Goal: Task Accomplishment & Management: Use online tool/utility

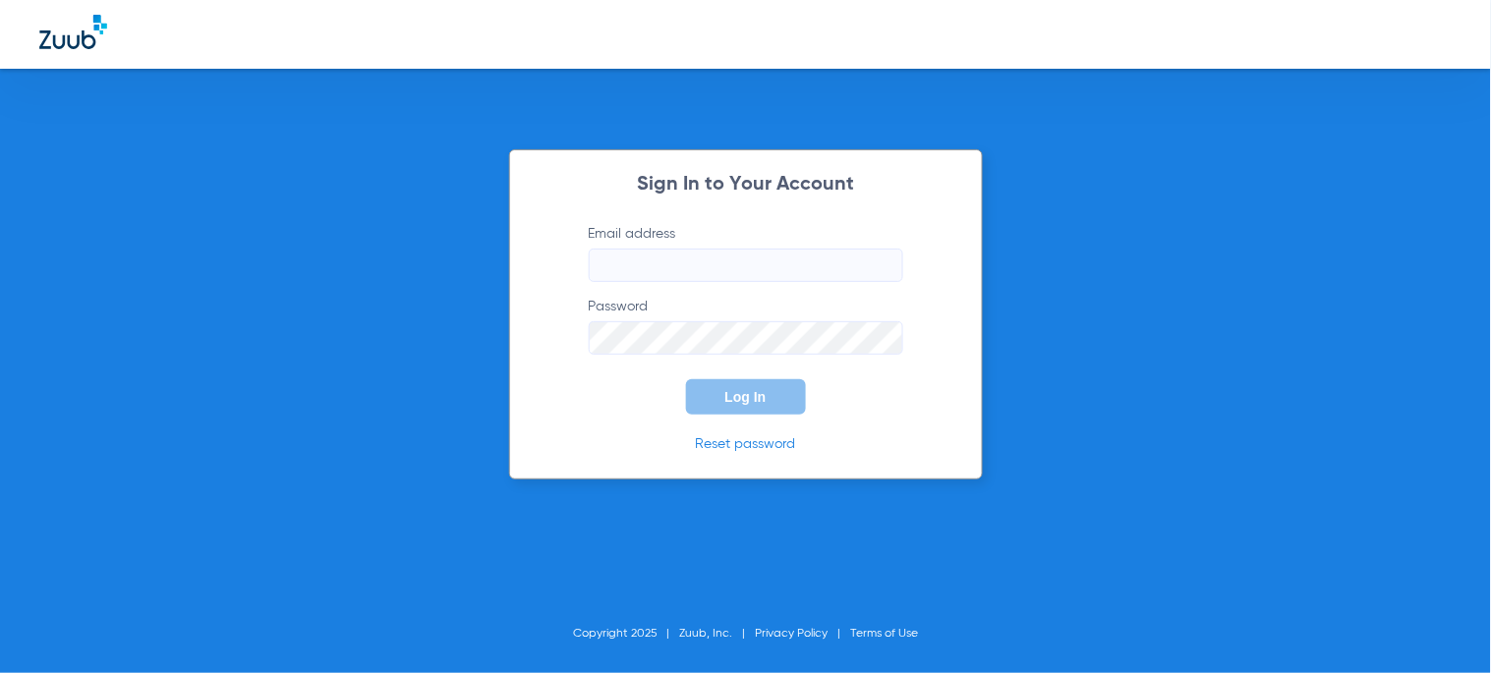
type input "[EMAIL_ADDRESS][DOMAIN_NAME]"
click at [738, 395] on span "Log In" at bounding box center [746, 397] width 41 height 16
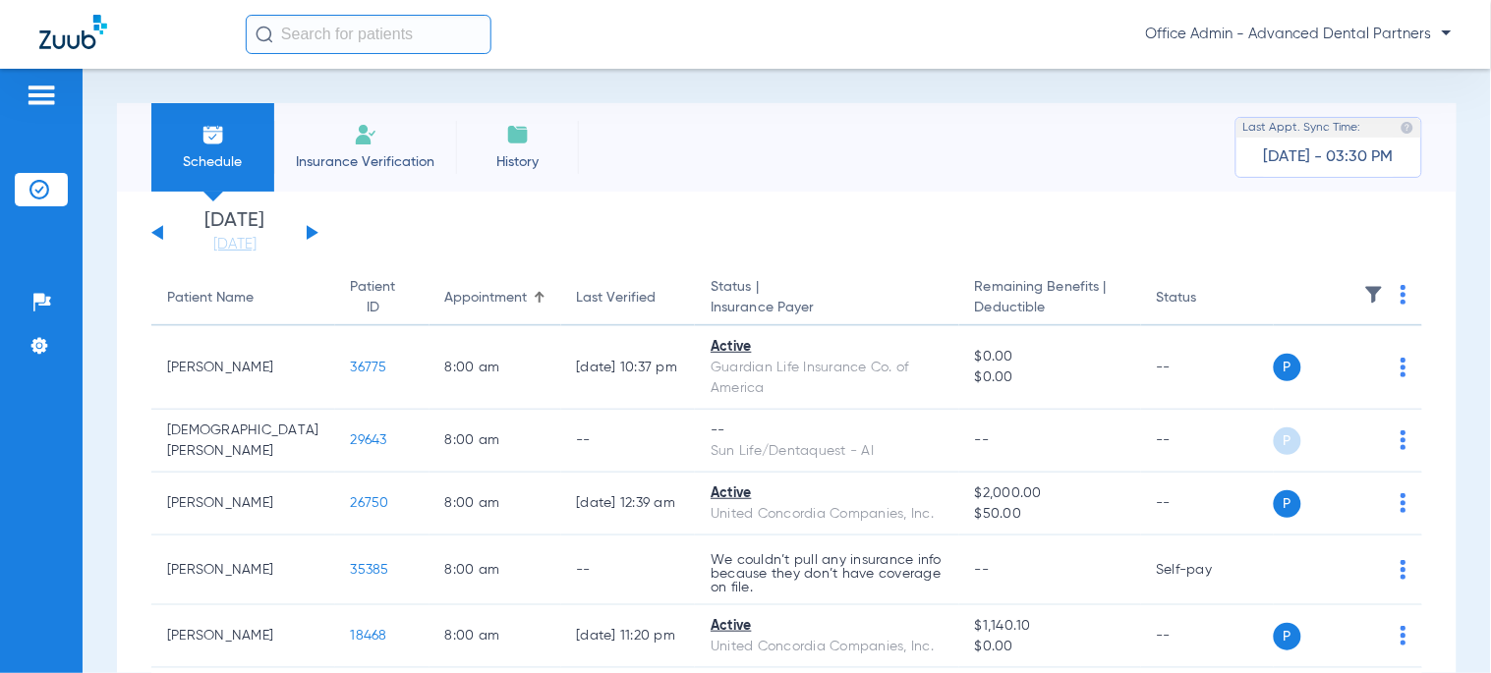
drag, startPoint x: 345, startPoint y: 66, endPoint x: 352, endPoint y: 31, distance: 35.1
click at [344, 55] on div "Office Admin - Advanced Dental Partners" at bounding box center [745, 34] width 1491 height 69
click at [352, 31] on input "text" at bounding box center [369, 34] width 246 height 39
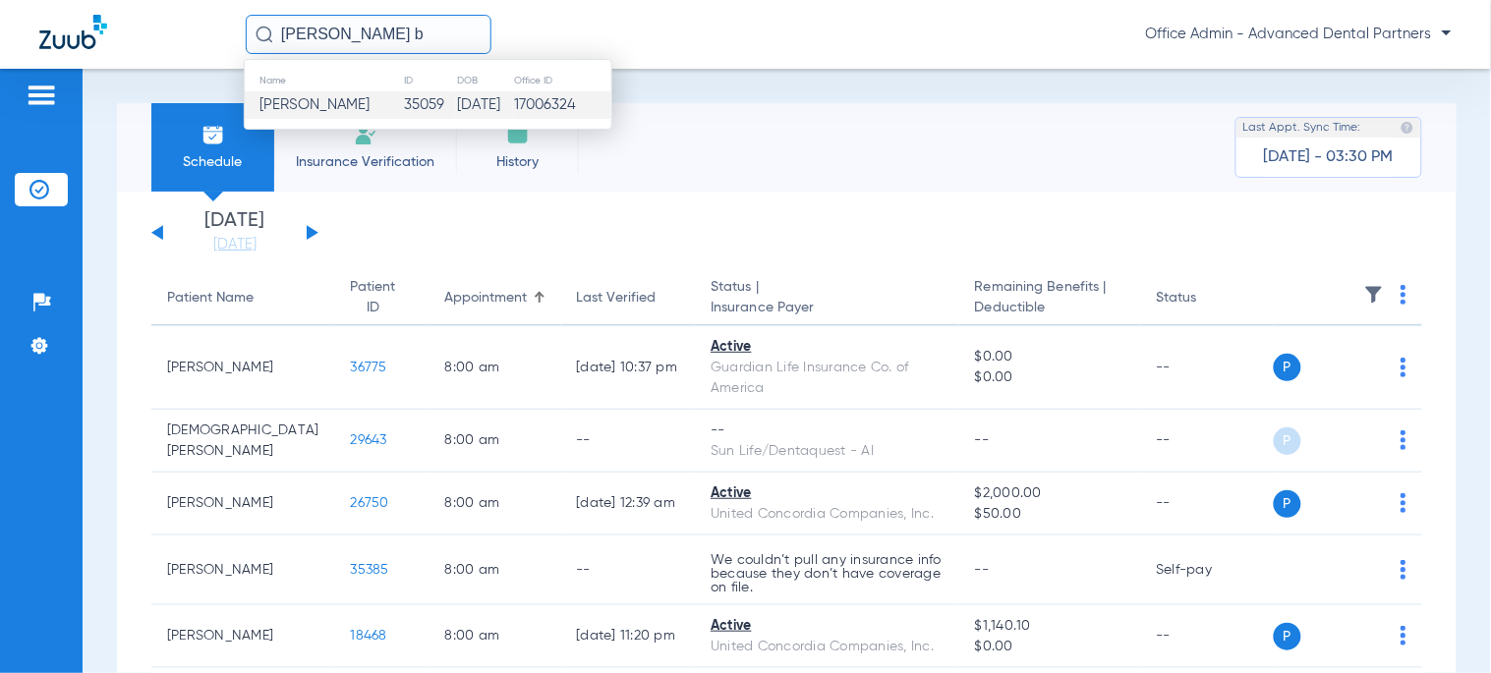
type input "[PERSON_NAME] b"
click at [458, 106] on td "[DATE]" at bounding box center [484, 105] width 57 height 28
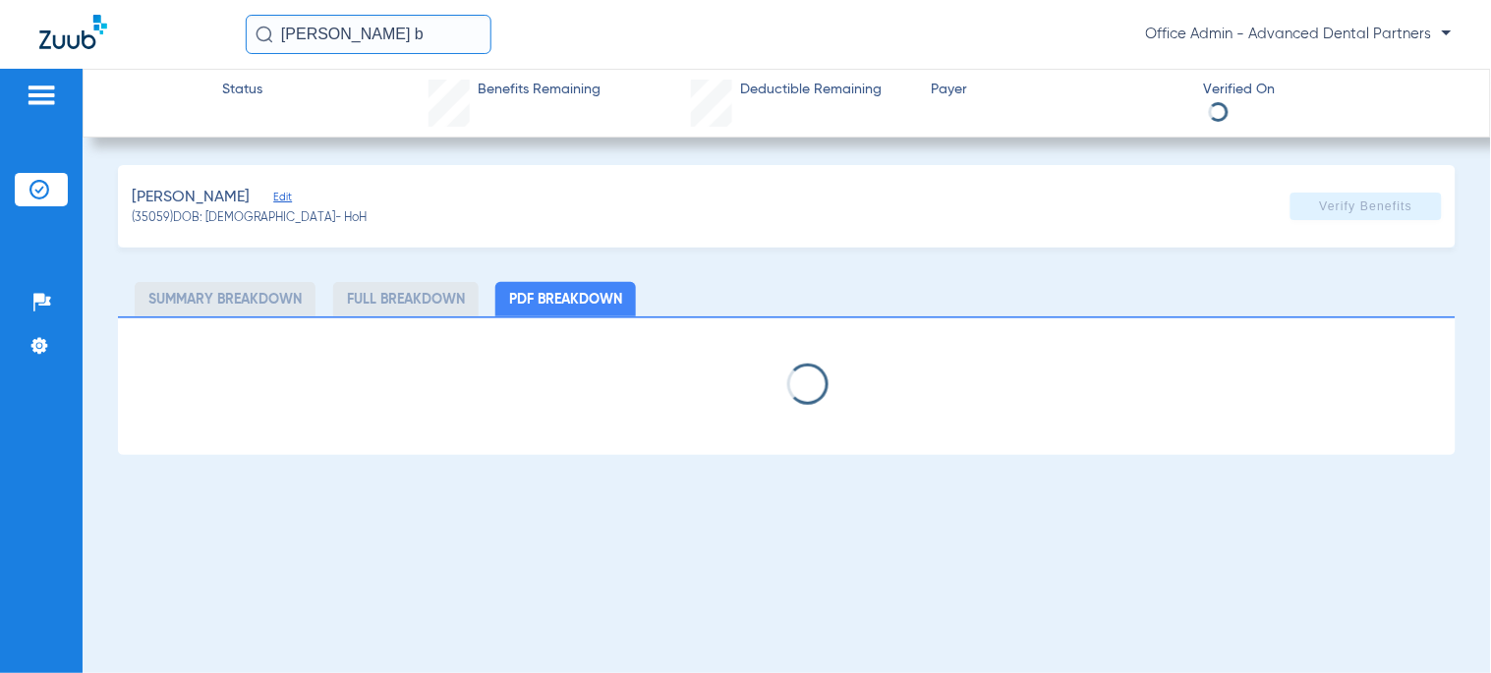
select select "page-width"
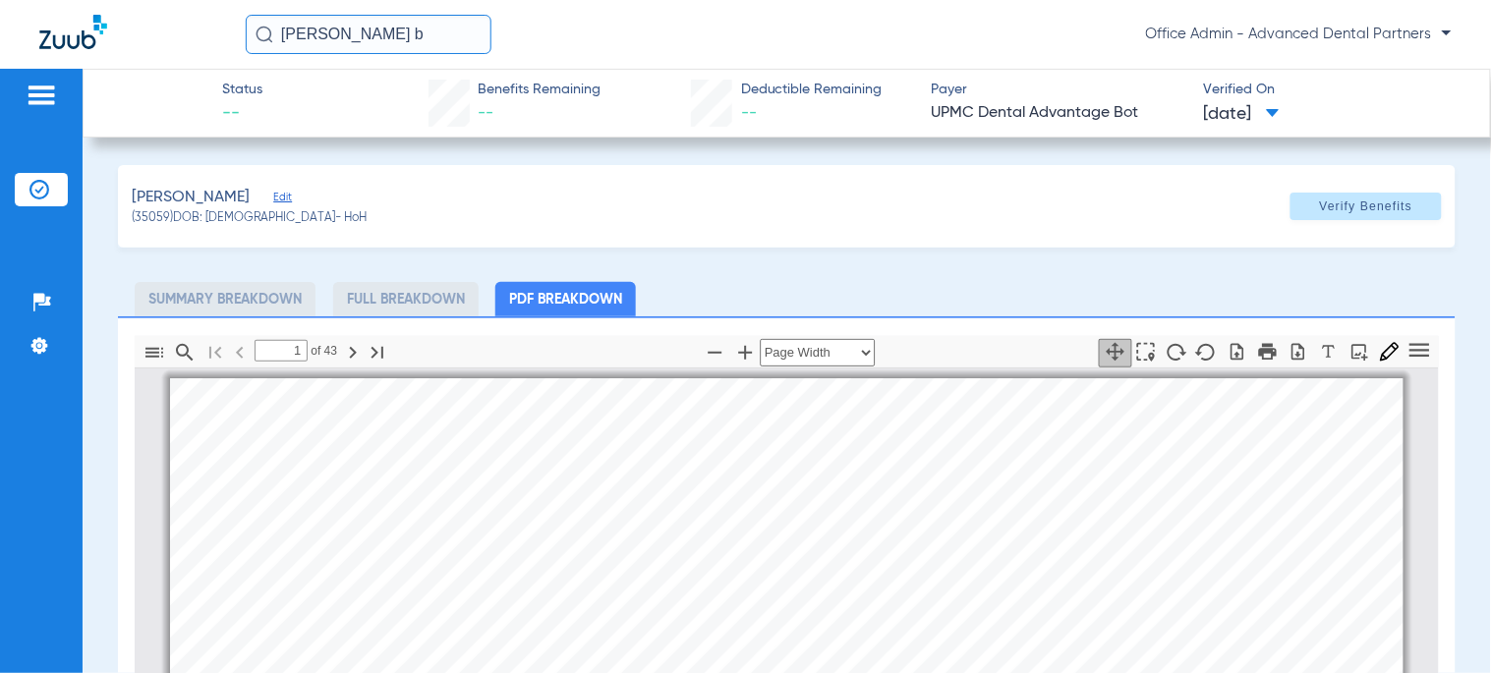
scroll to position [10, 0]
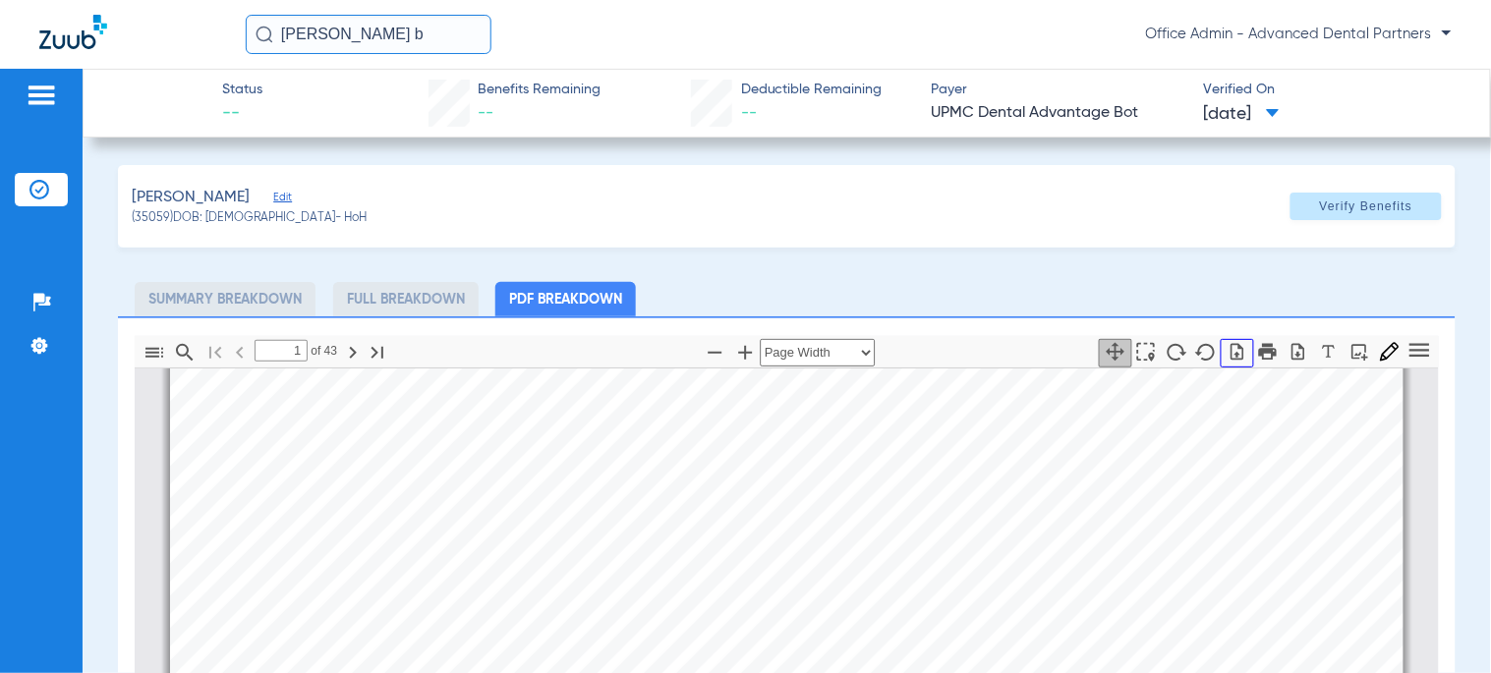
click at [1231, 356] on icon "button" at bounding box center [1237, 351] width 13 height 17
click at [1289, 355] on icon "button" at bounding box center [1299, 352] width 20 height 20
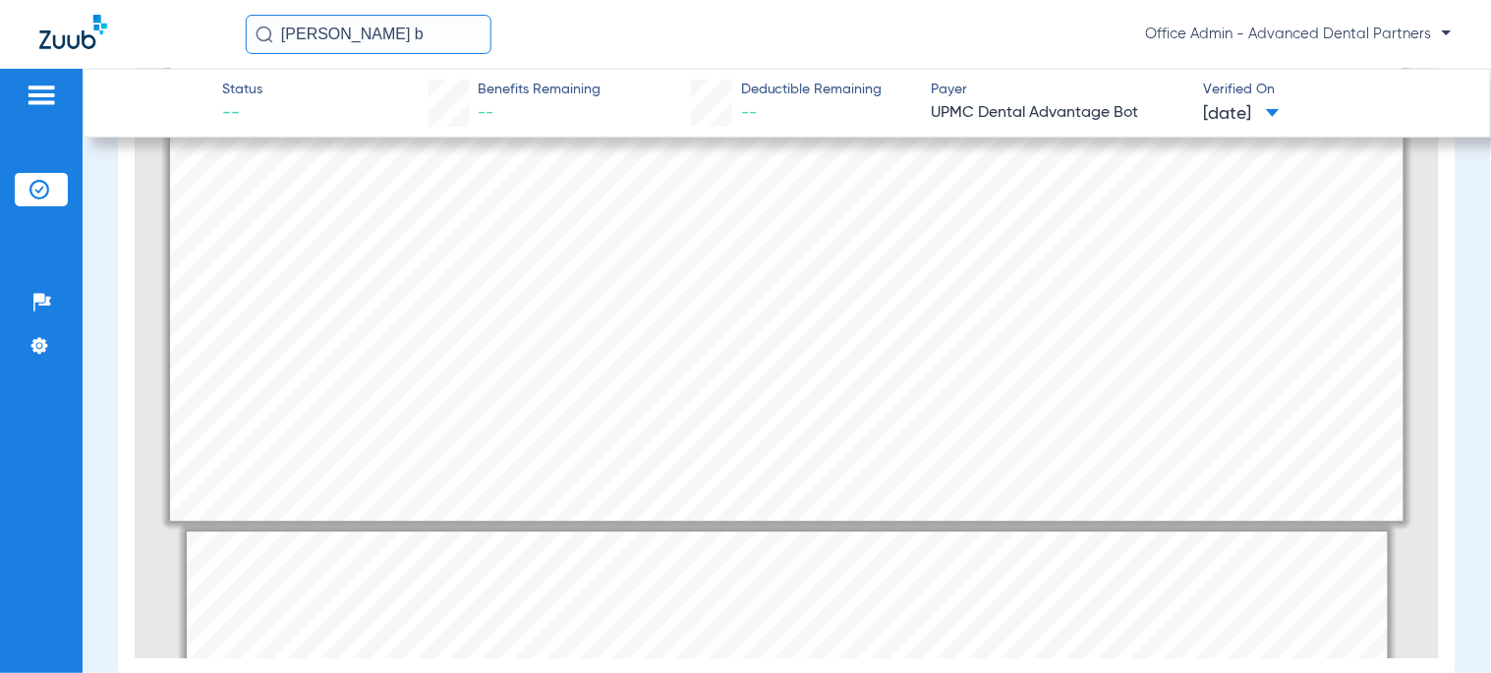
scroll to position [1320, 0]
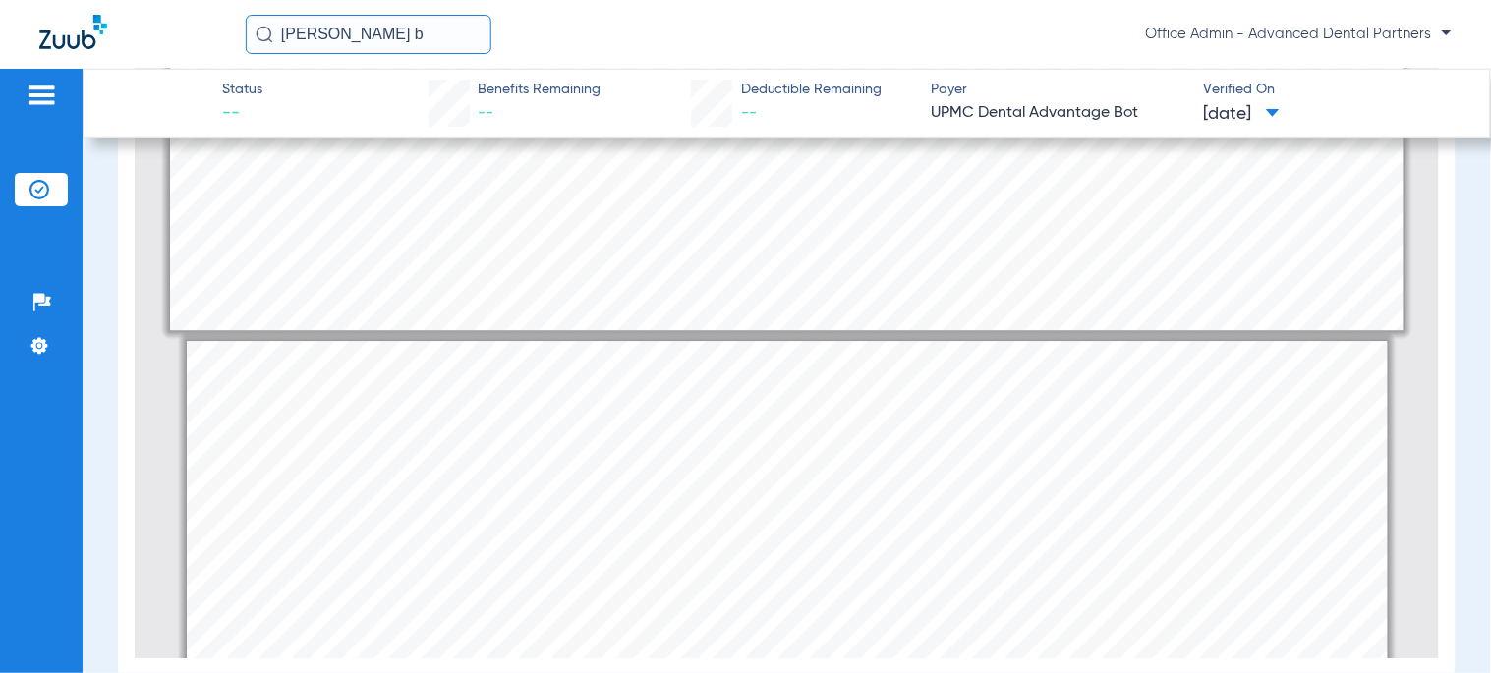
type input "2"
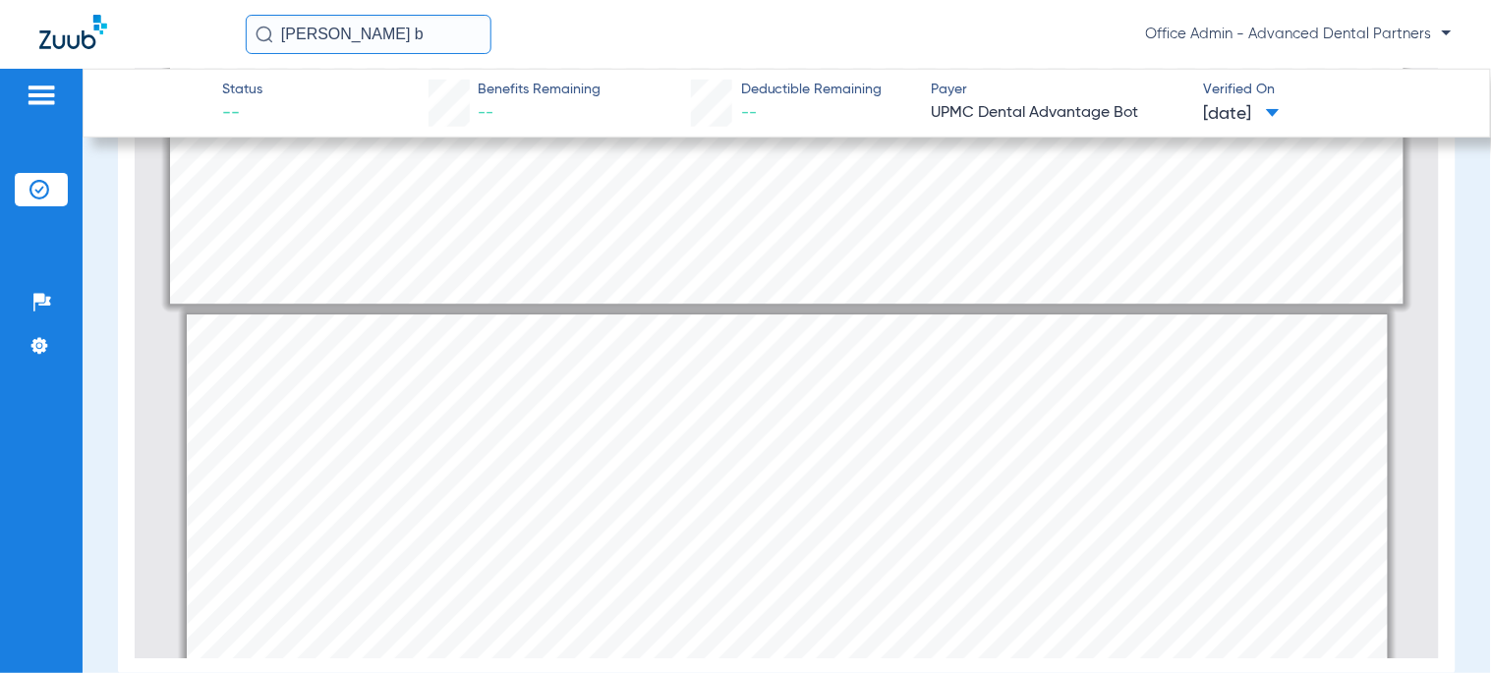
click at [385, 32] on input "[PERSON_NAME] b" at bounding box center [369, 34] width 246 height 39
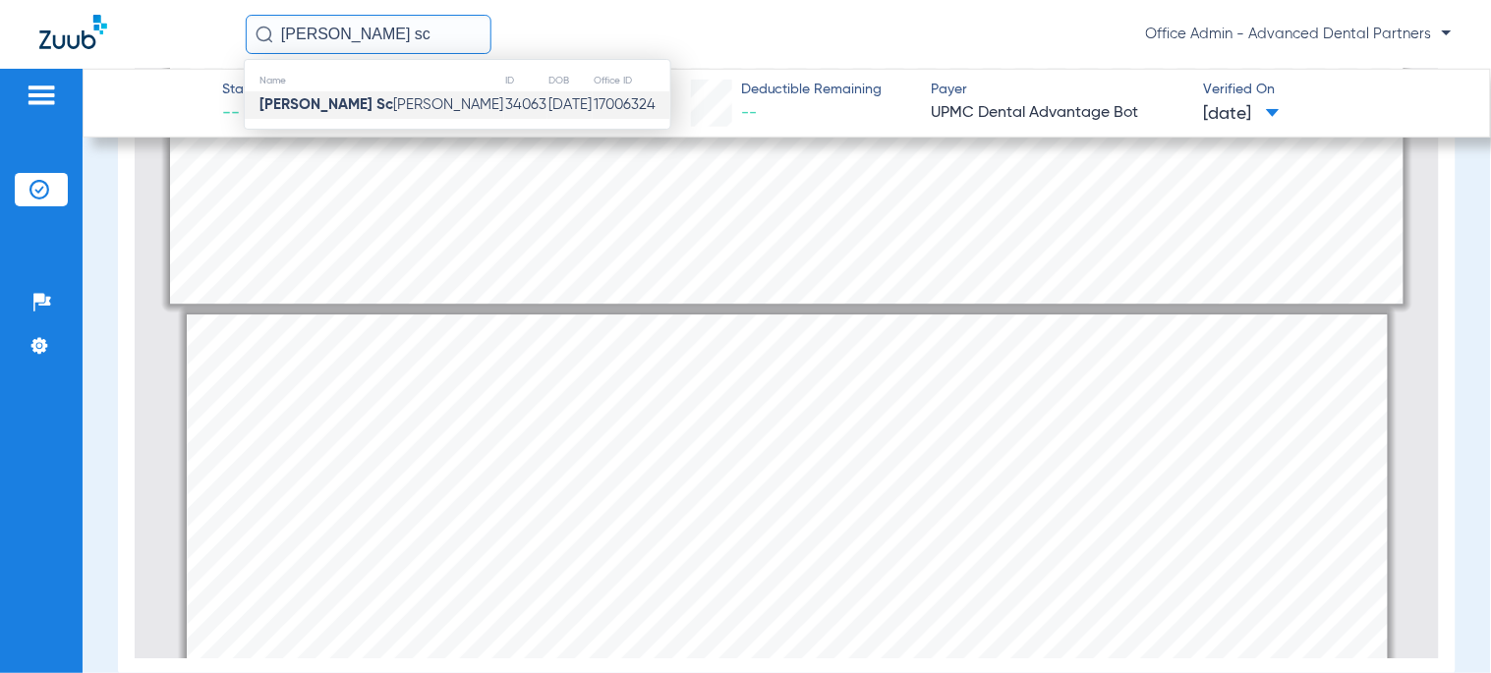
type input "[PERSON_NAME] sc"
click at [548, 115] on td "[DATE]" at bounding box center [570, 105] width 45 height 28
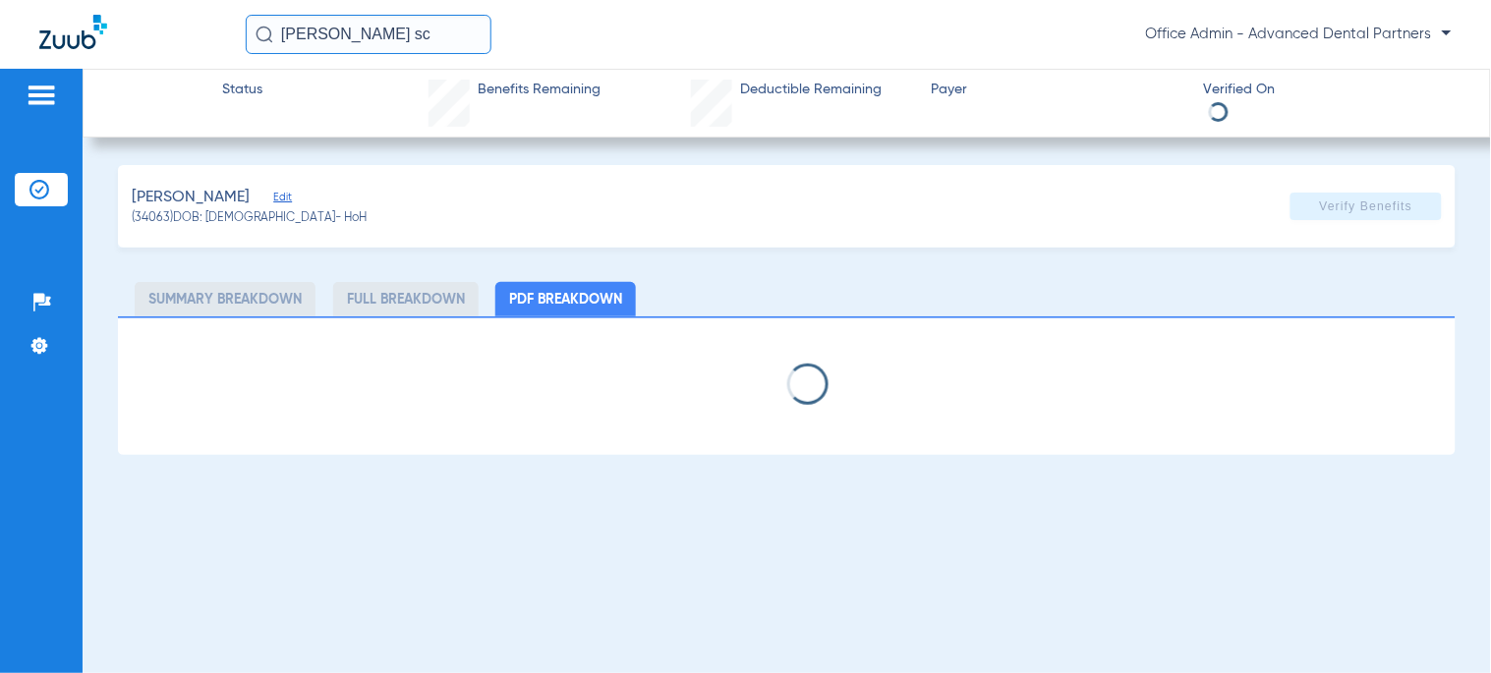
select select "page-width"
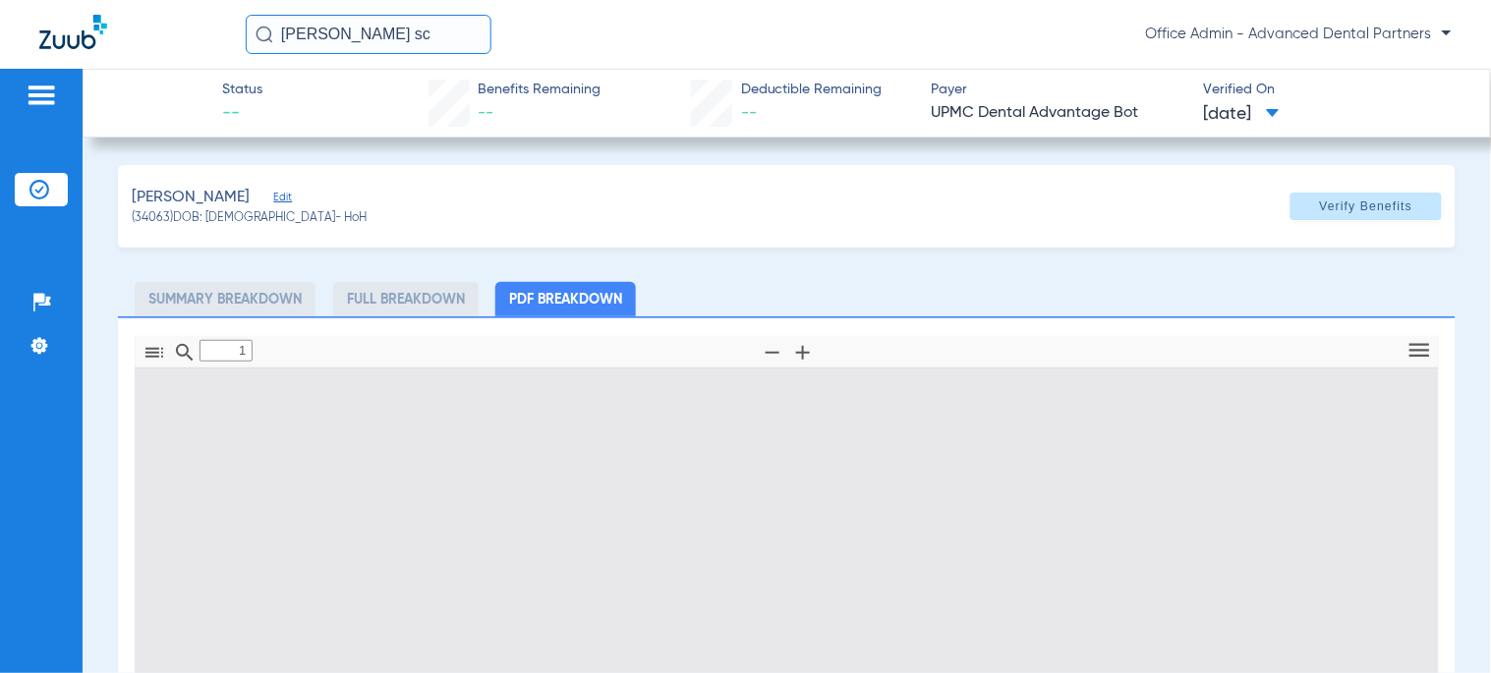
scroll to position [10, 0]
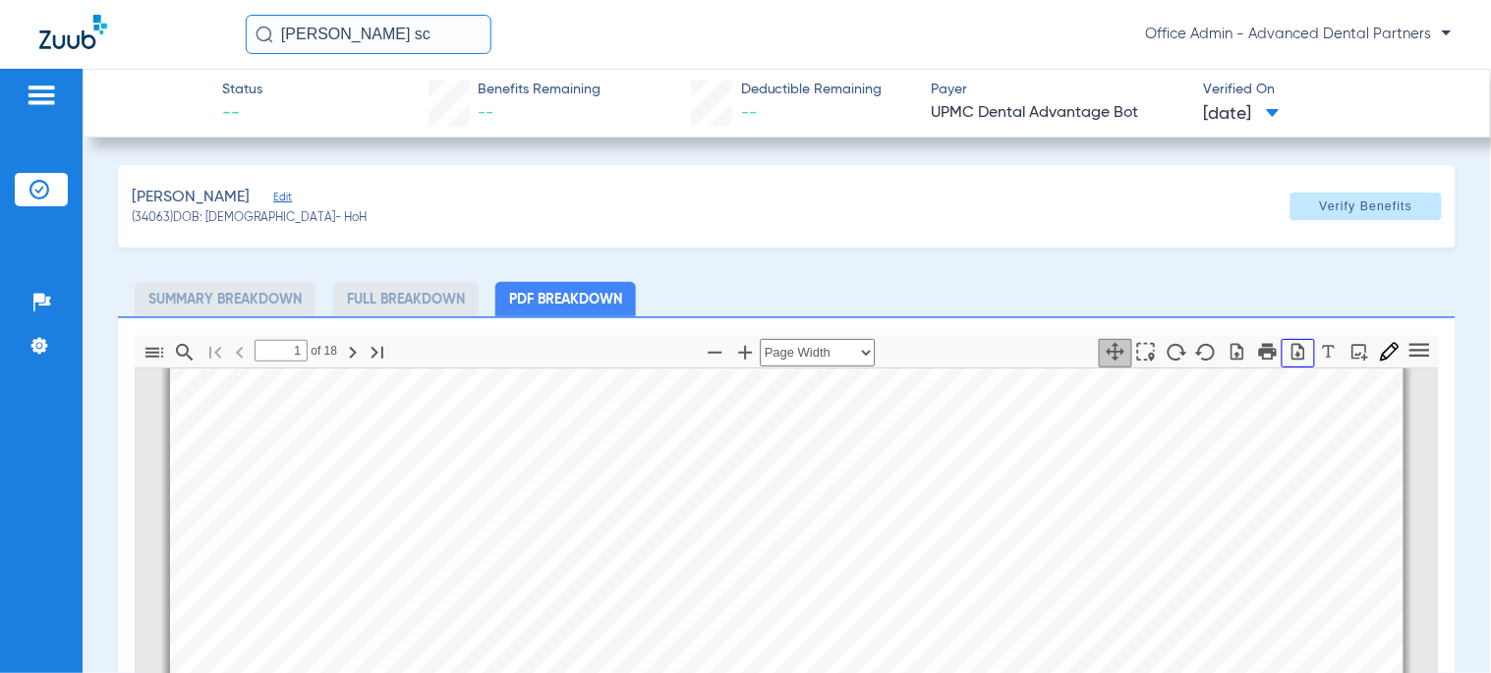
click at [1289, 347] on icon "button" at bounding box center [1299, 352] width 20 height 20
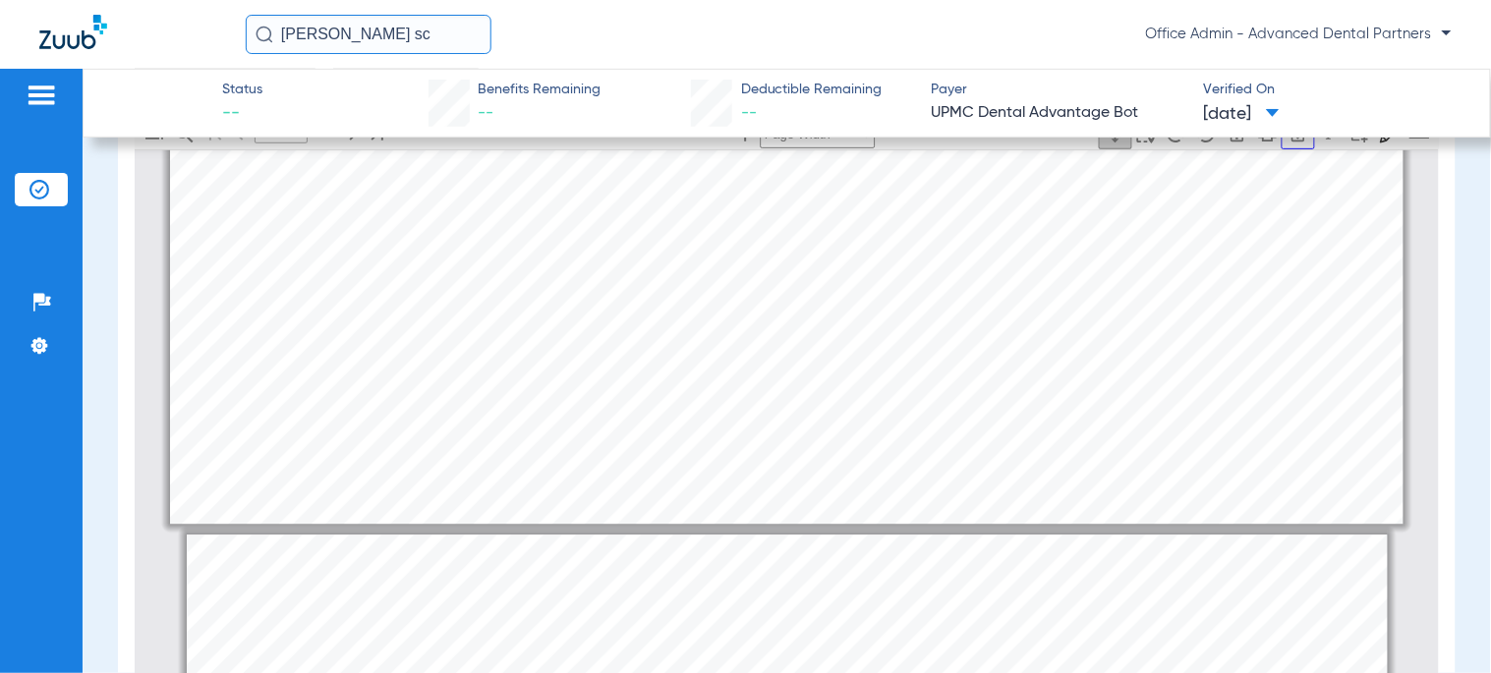
type input "2"
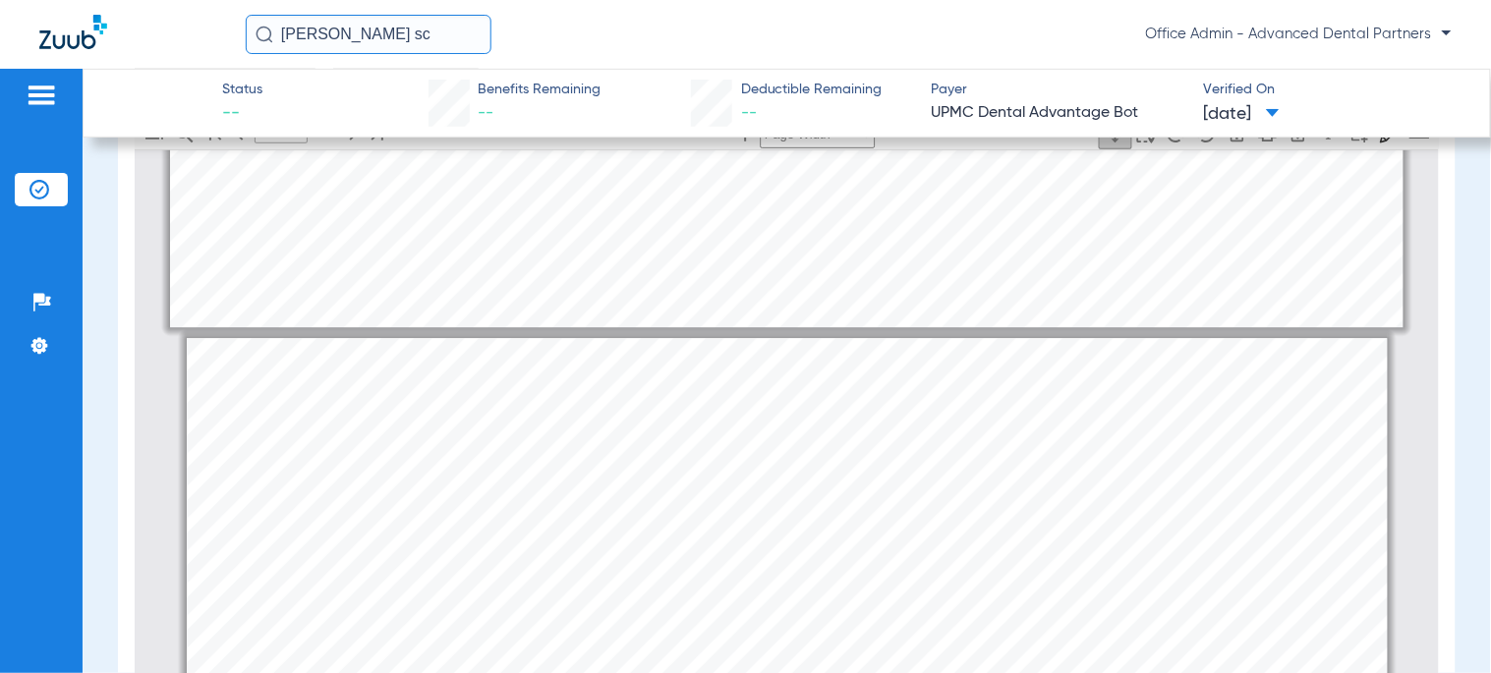
click at [305, 25] on input "[PERSON_NAME] sc" at bounding box center [369, 34] width 246 height 39
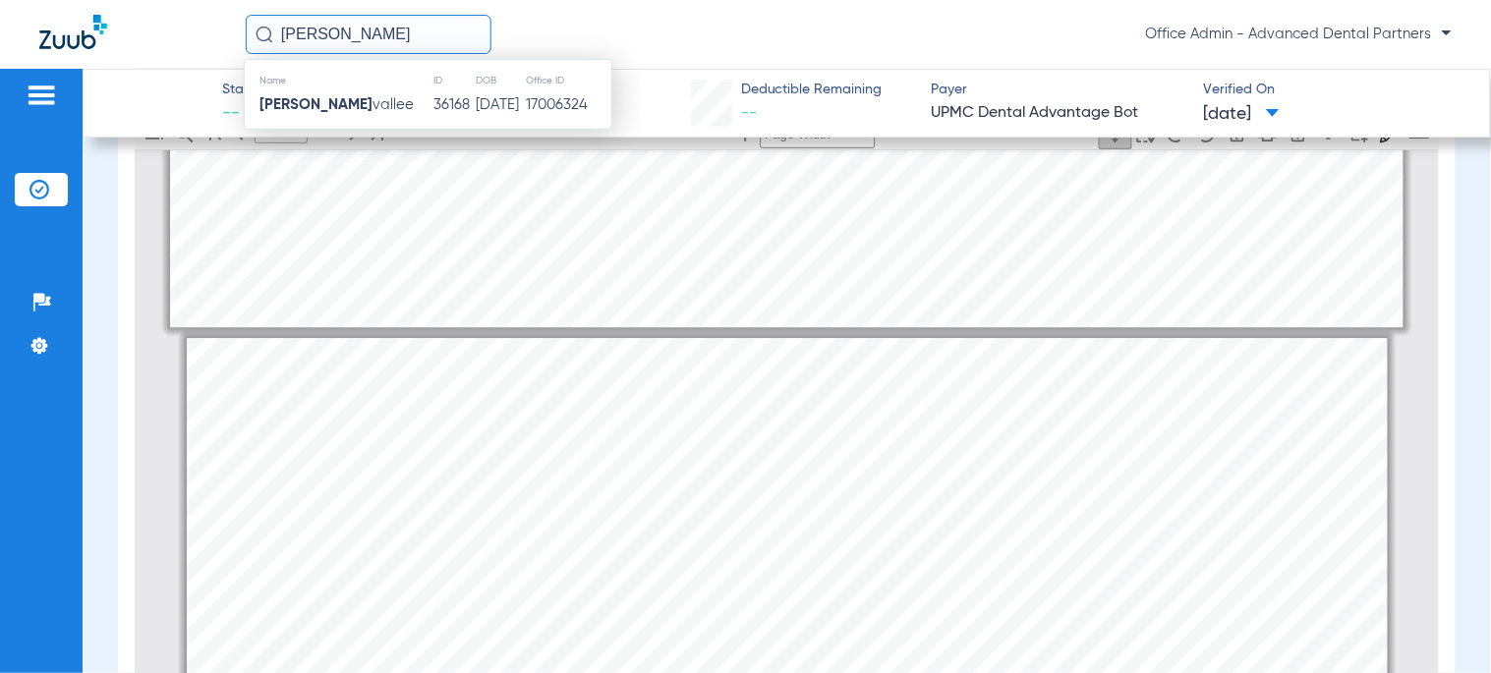
type input "[PERSON_NAME]"
click at [496, 109] on td "[DATE]" at bounding box center [501, 105] width 50 height 28
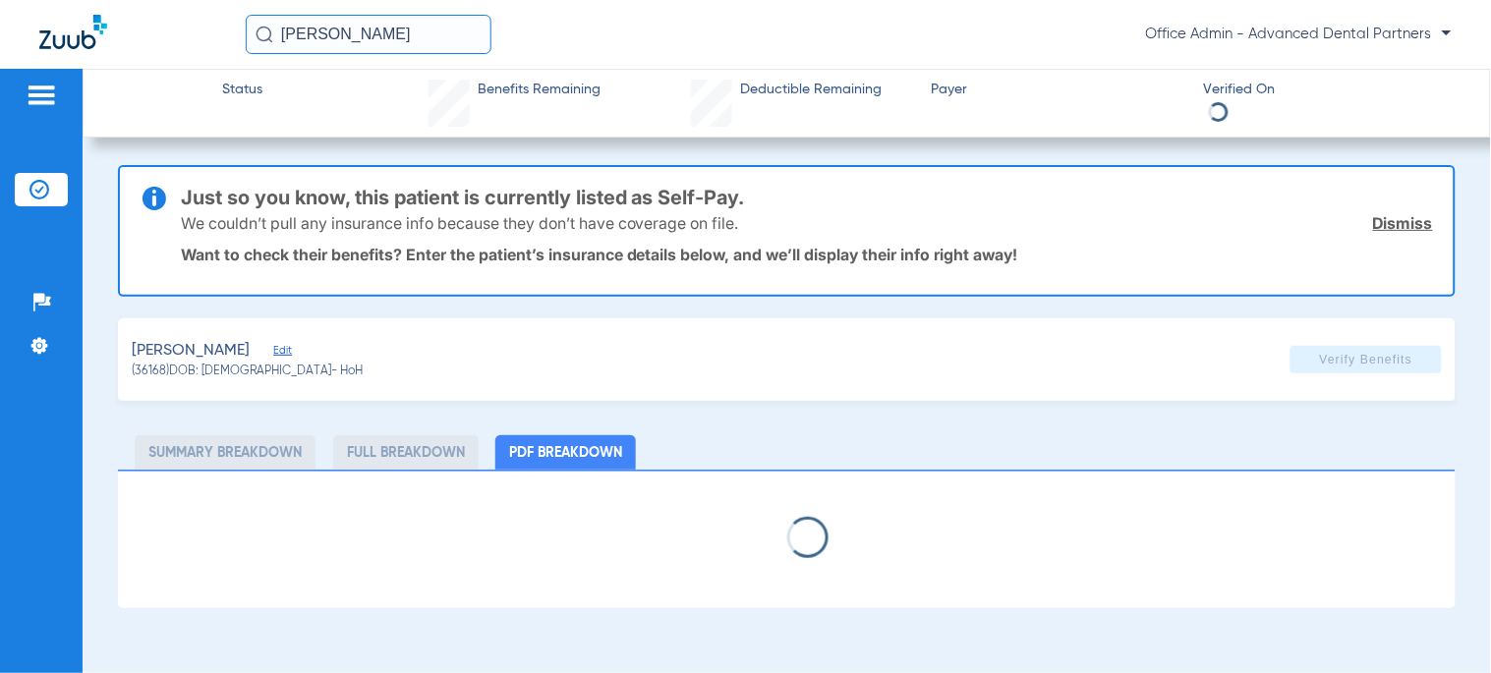
select select "page-width"
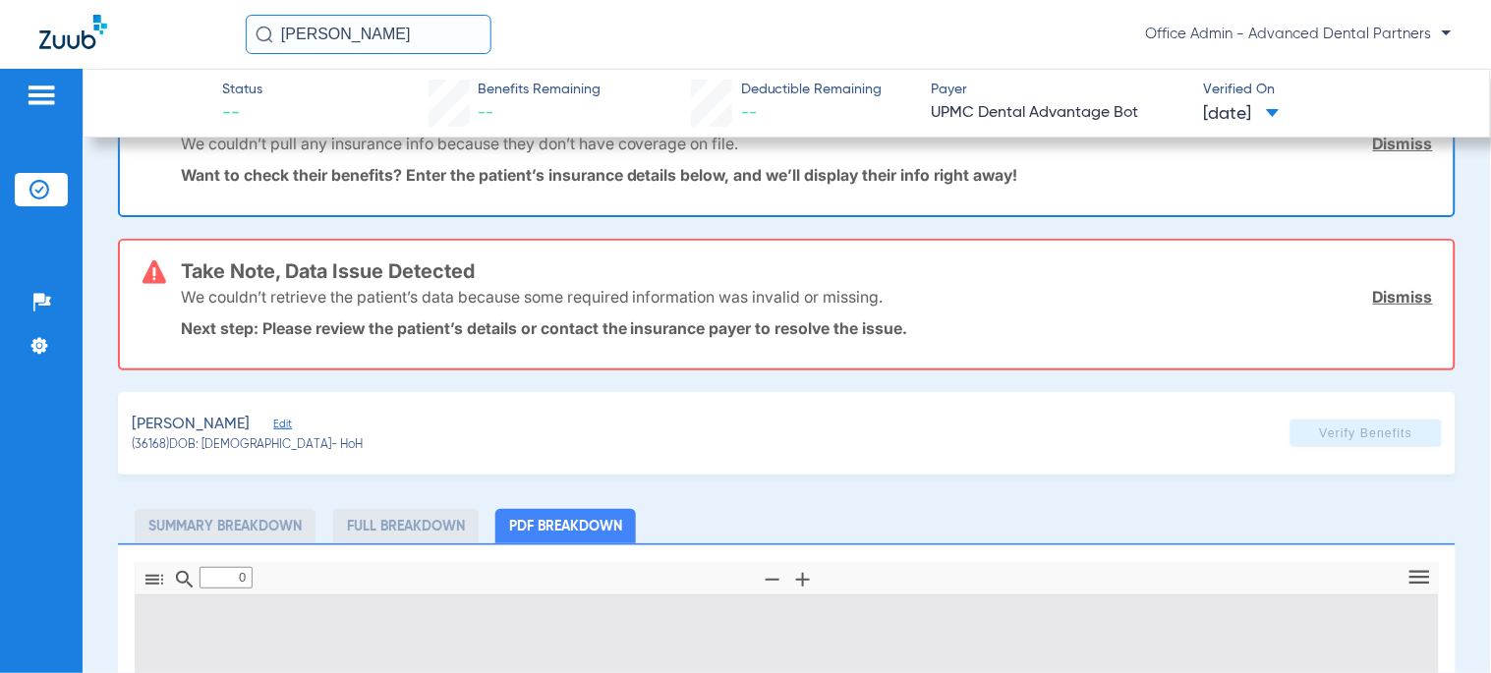
type input "1"
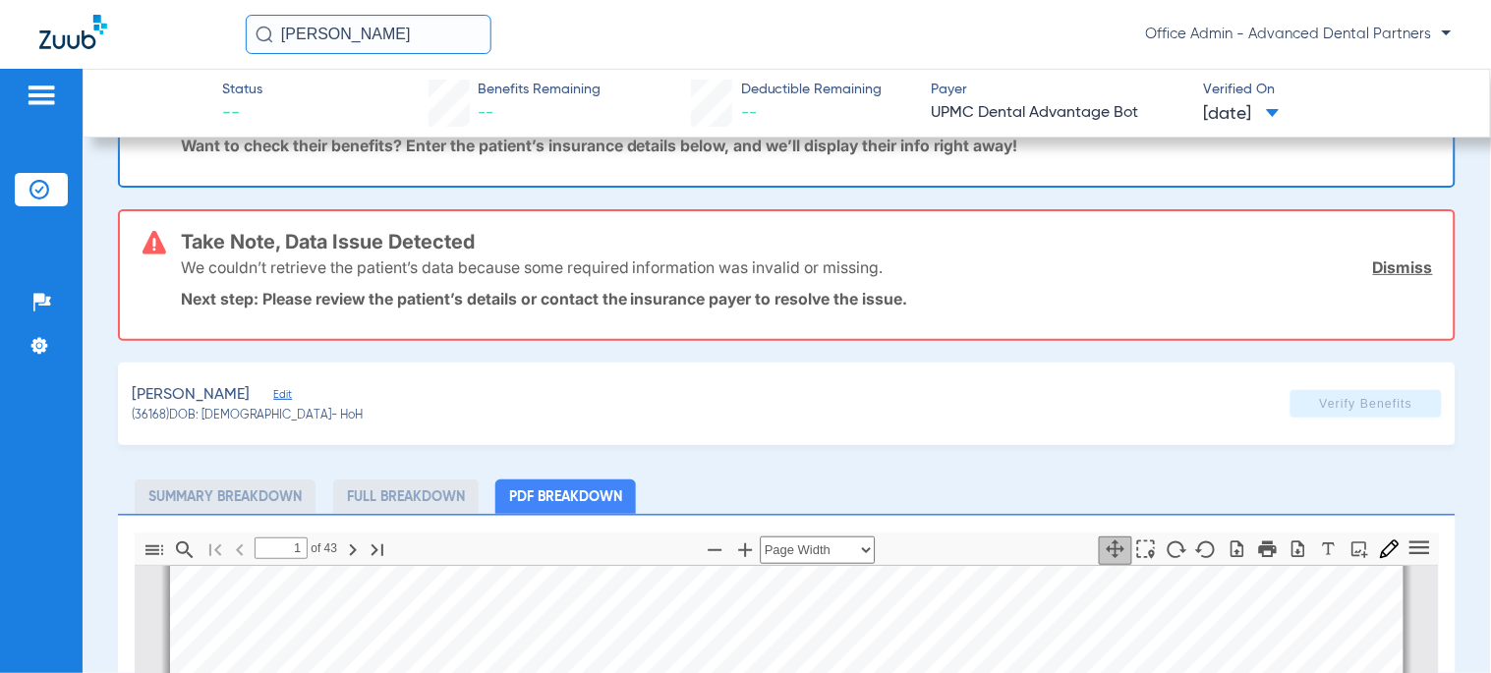
scroll to position [437, 0]
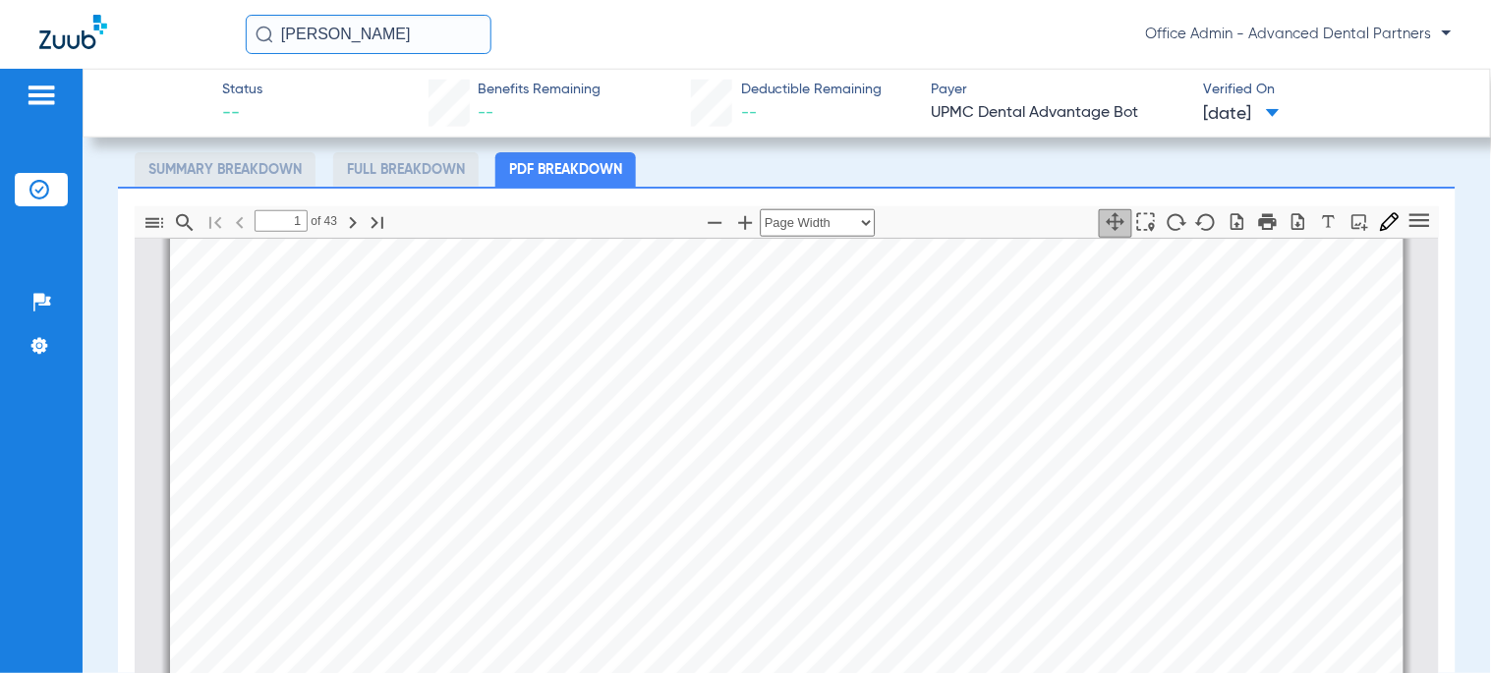
click at [380, 51] on input "[PERSON_NAME]" at bounding box center [369, 34] width 246 height 39
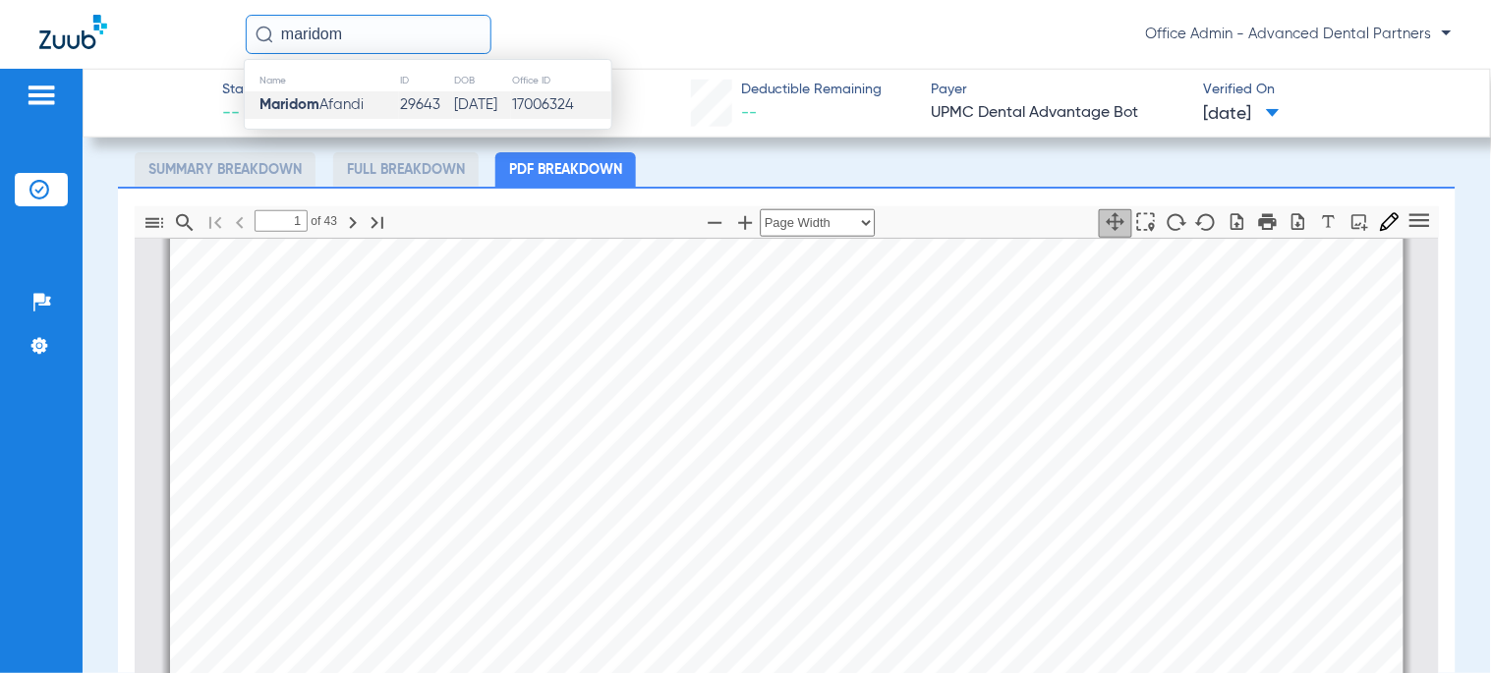
type input "maridom"
click at [406, 104] on td "29643" at bounding box center [426, 105] width 54 height 28
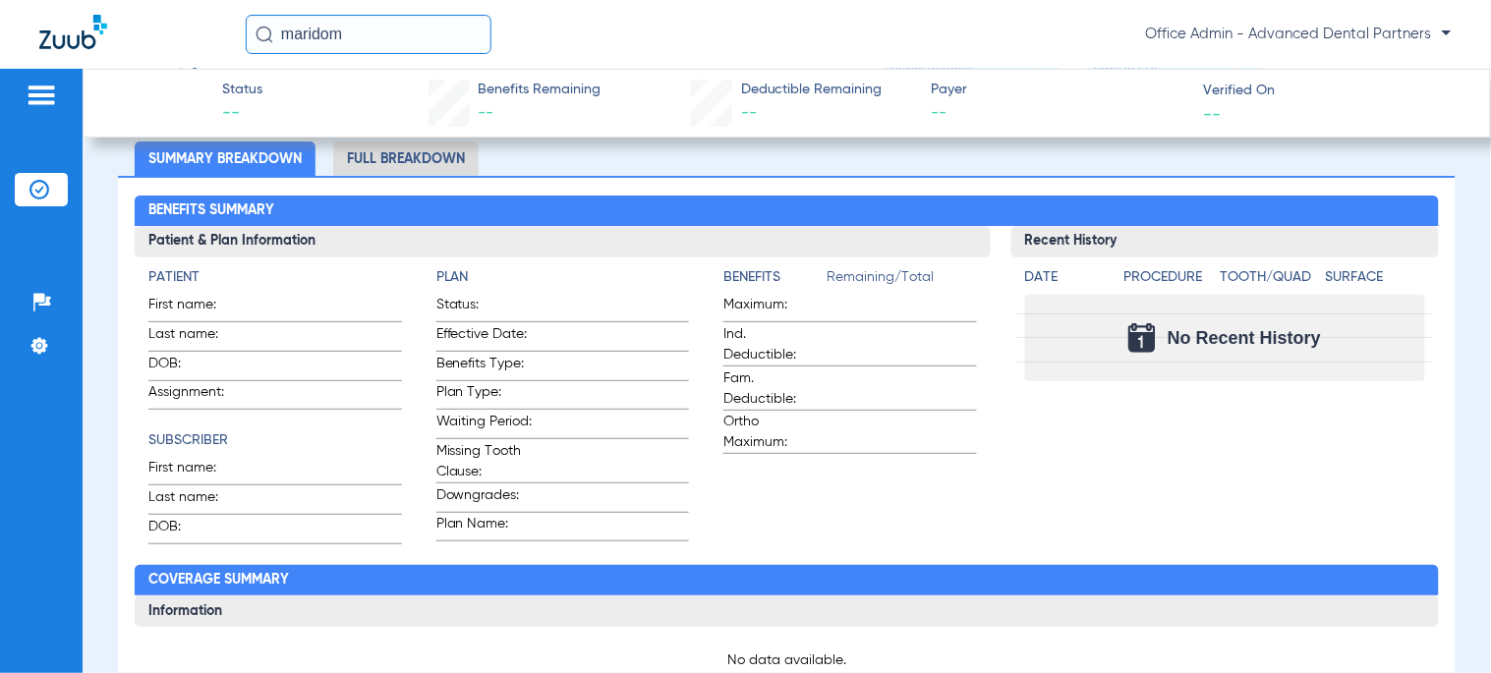
scroll to position [133, 0]
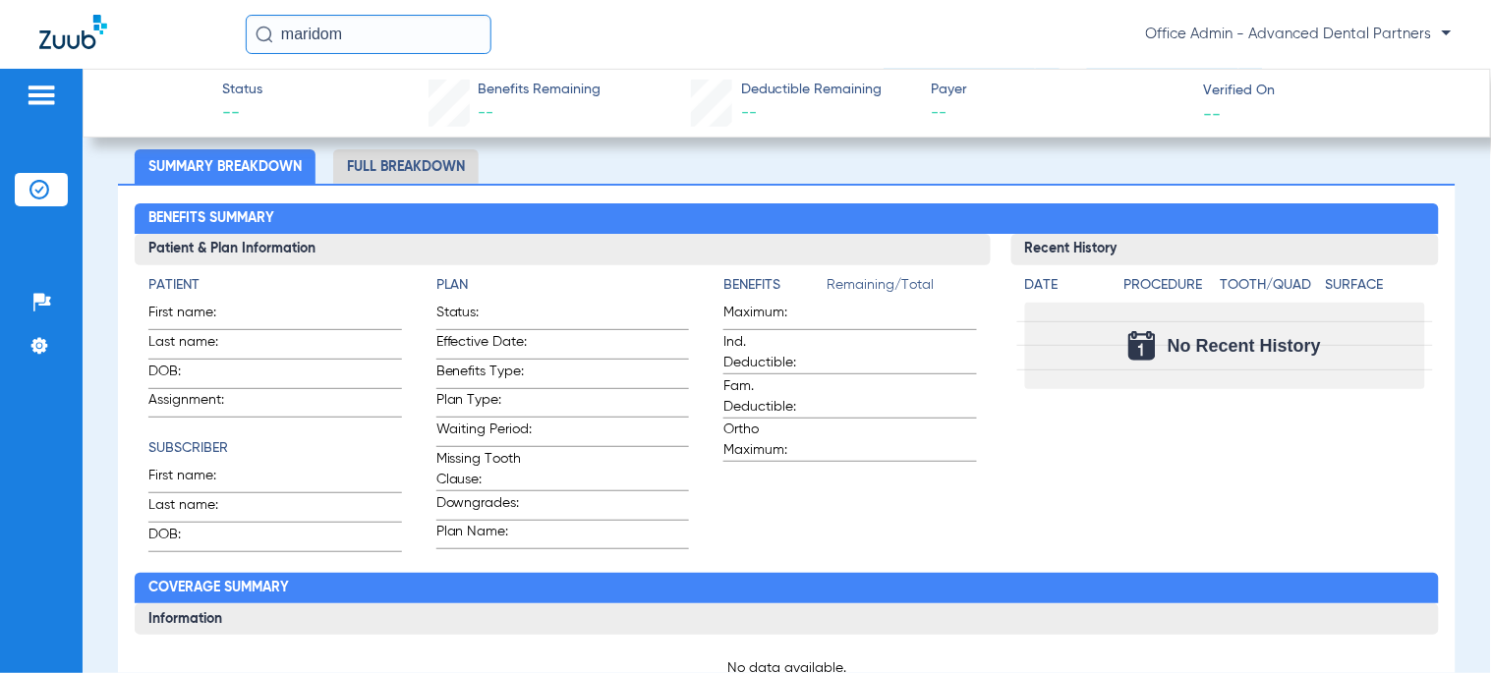
click at [347, 31] on input "maridom" at bounding box center [369, 34] width 246 height 39
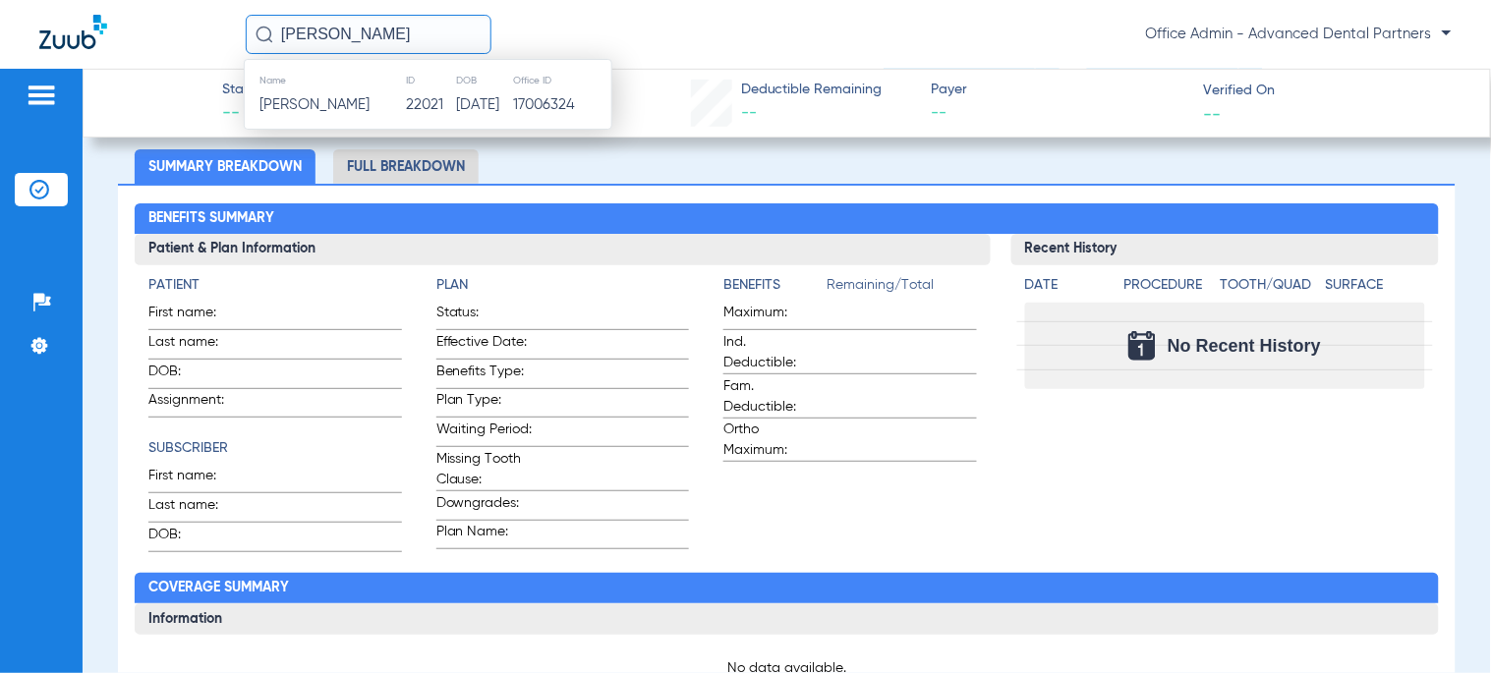
click at [426, 93] on td "22021" at bounding box center [430, 105] width 50 height 28
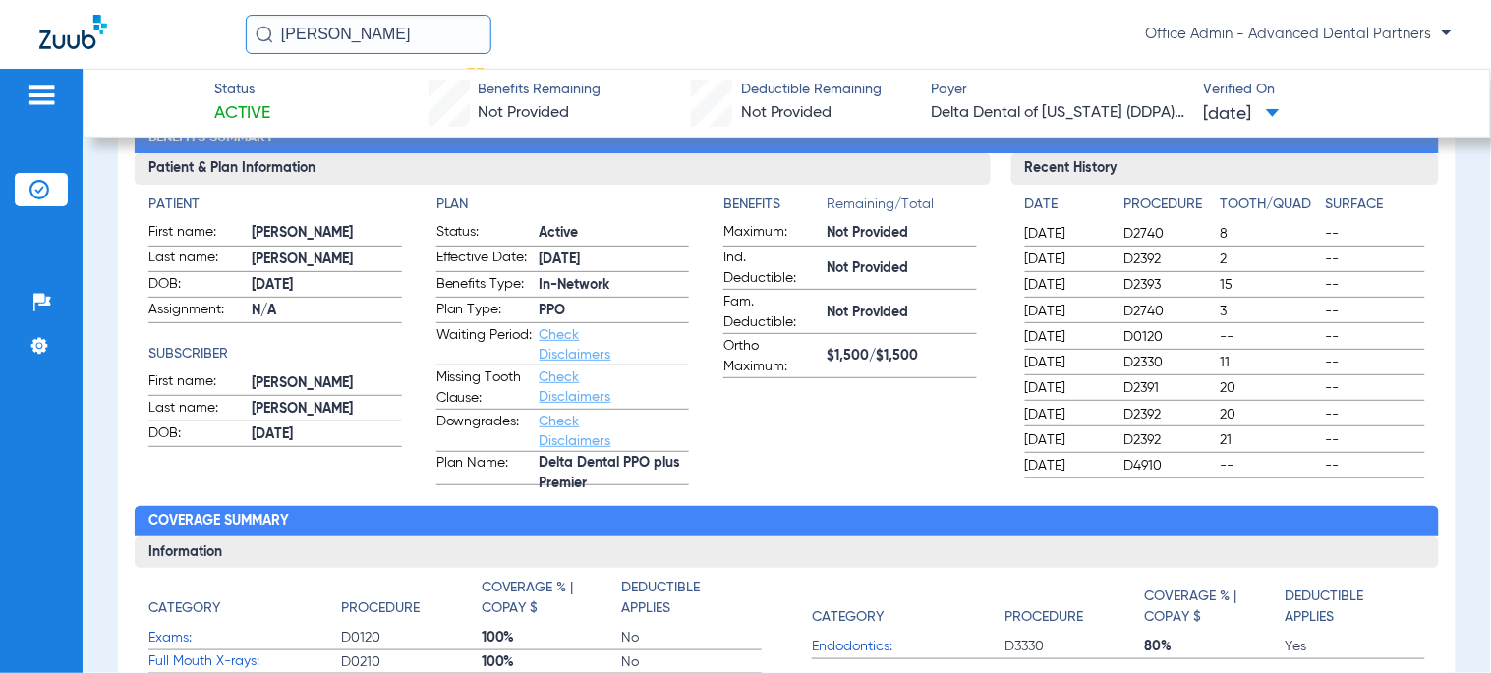
scroll to position [133, 0]
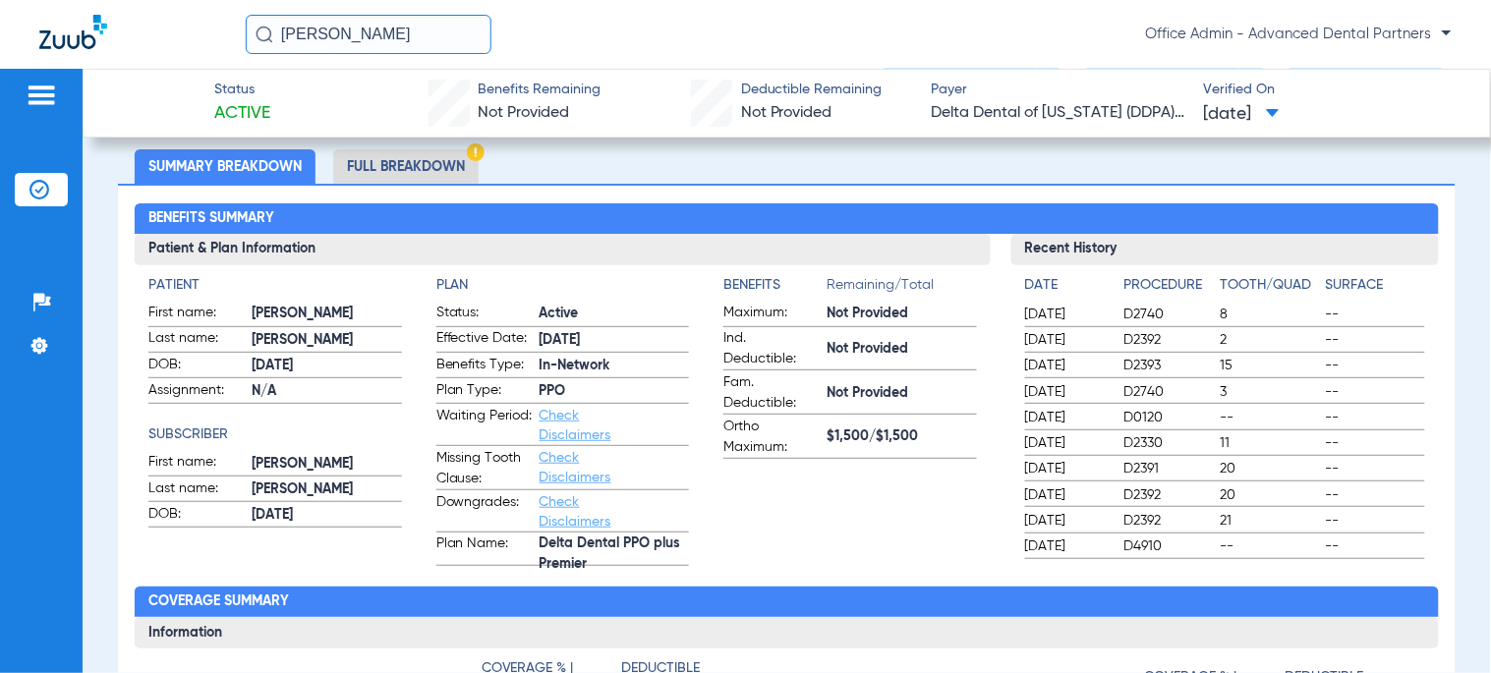
click at [370, 152] on li "Full Breakdown" at bounding box center [406, 166] width 146 height 34
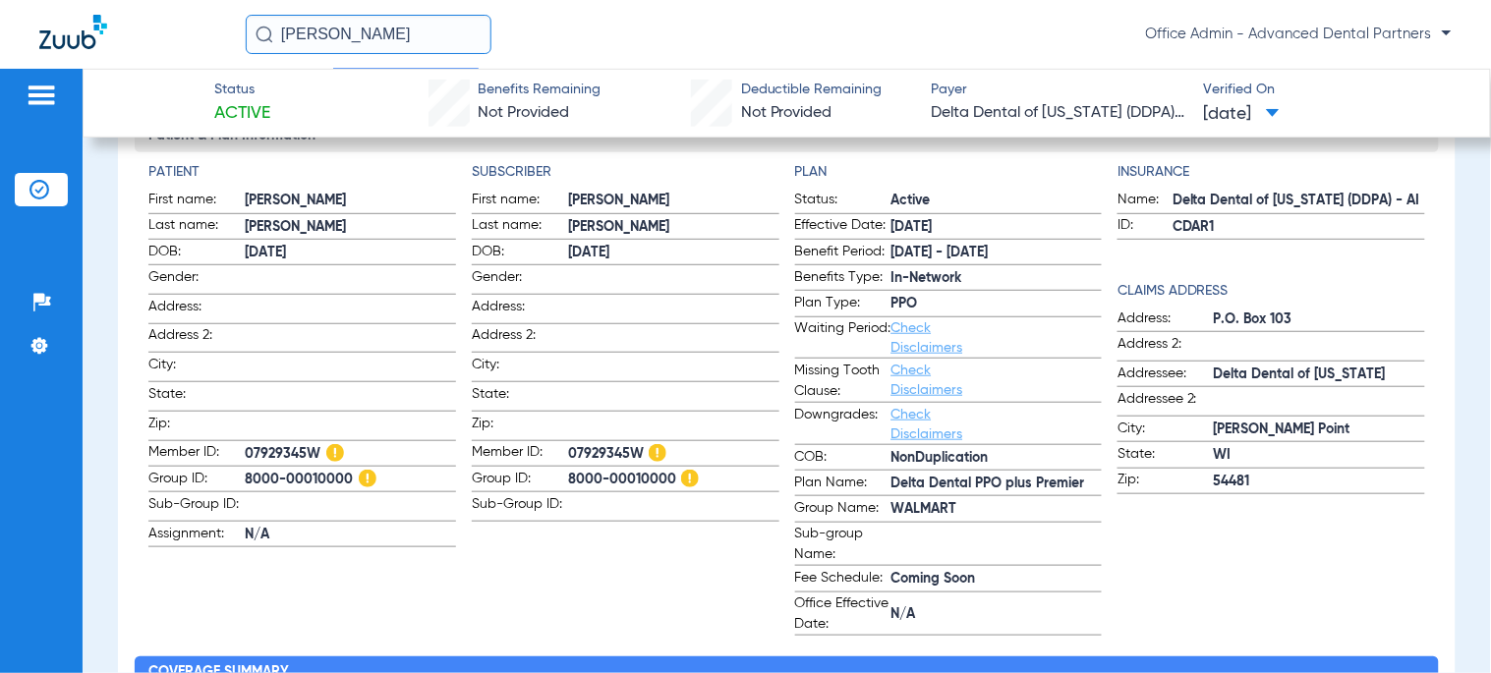
scroll to position [351, 0]
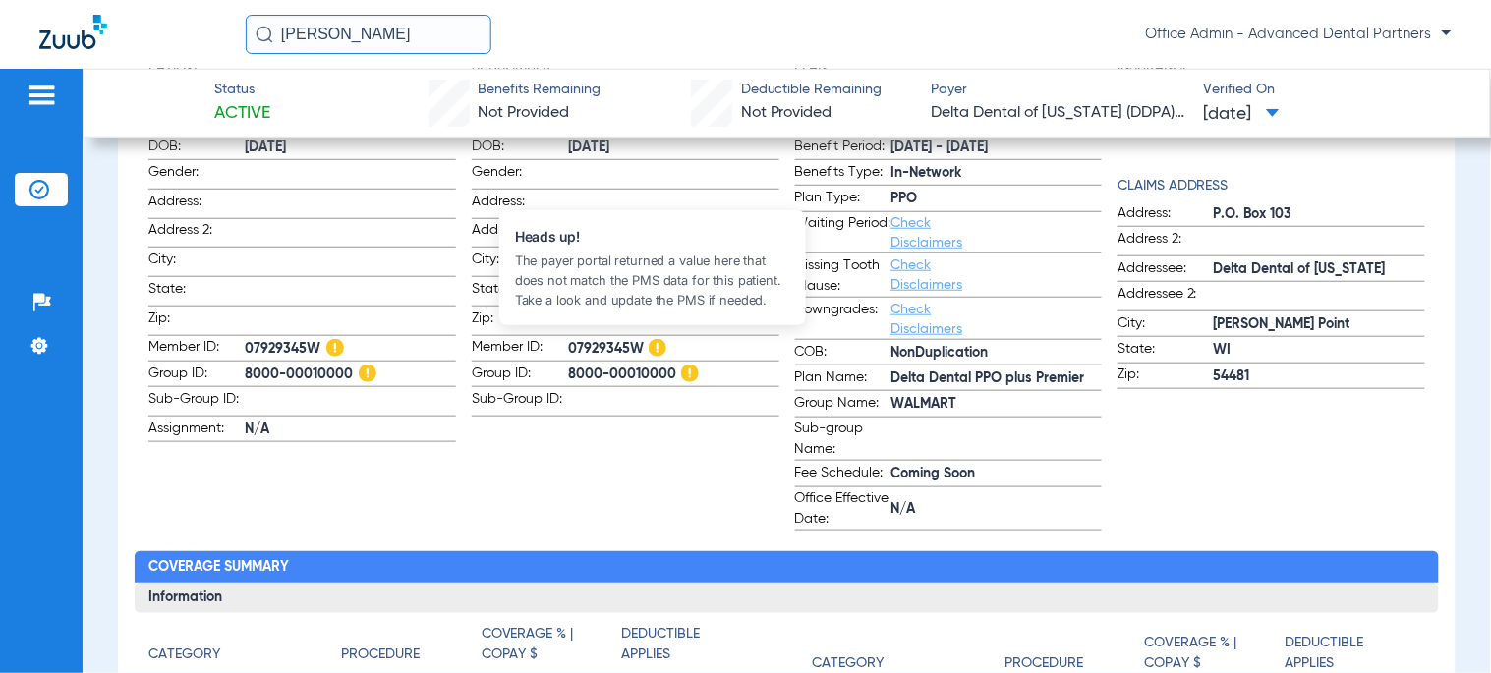
click at [651, 351] on img at bounding box center [658, 348] width 18 height 18
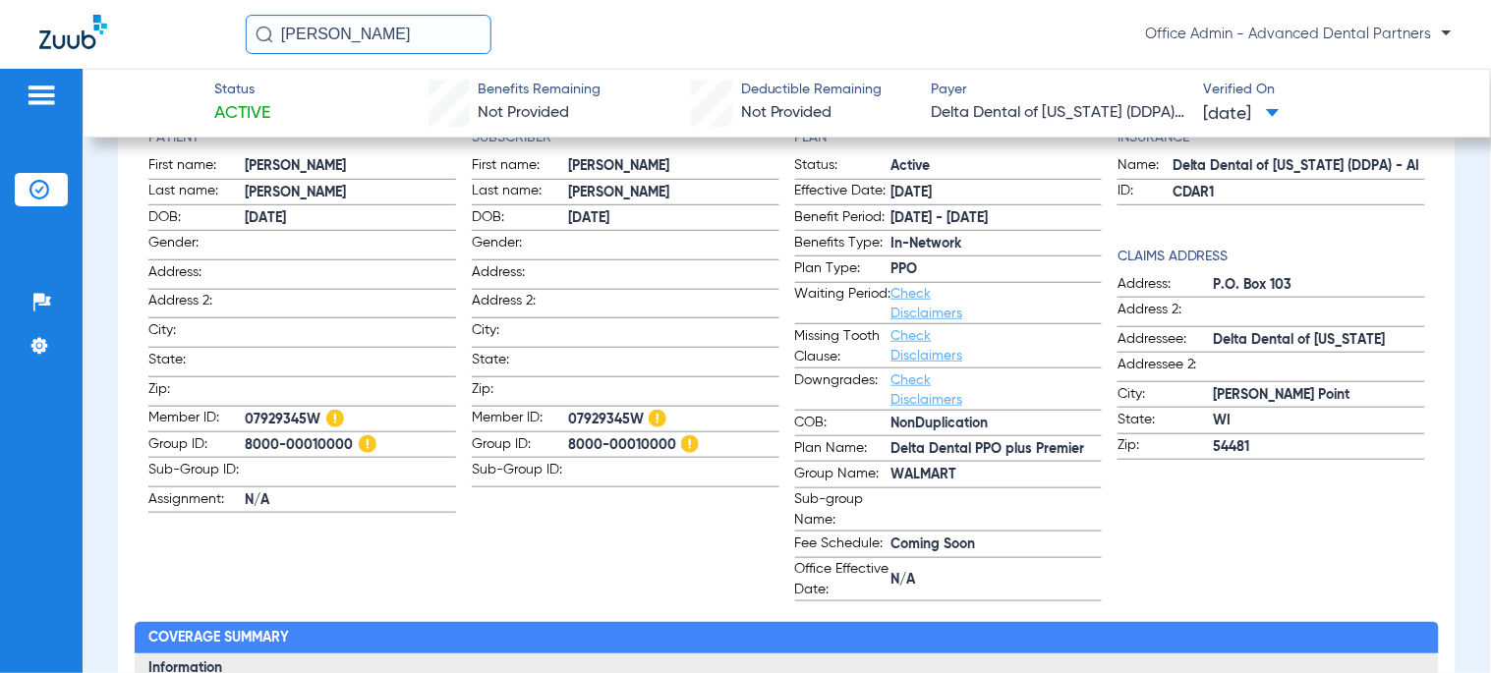
scroll to position [242, 0]
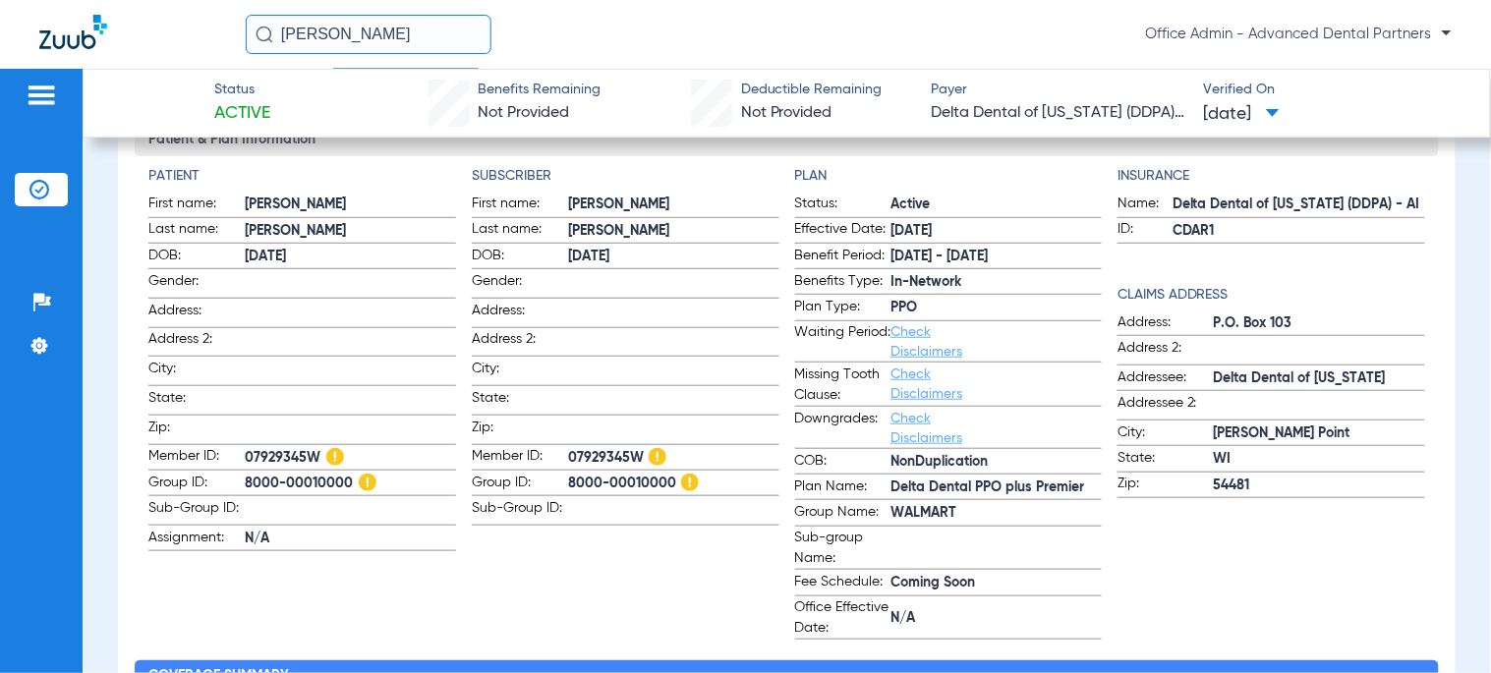
click at [397, 37] on input "[PERSON_NAME]" at bounding box center [369, 34] width 246 height 39
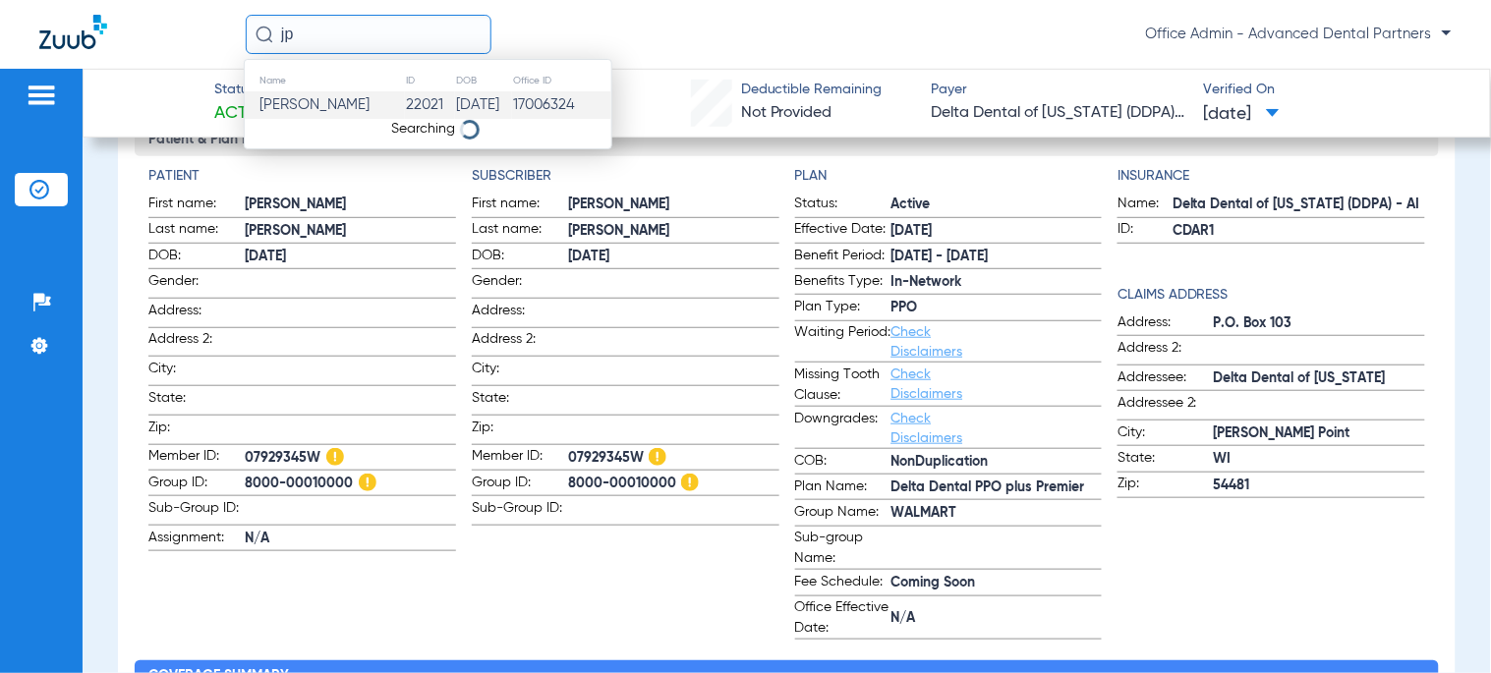
type input "j"
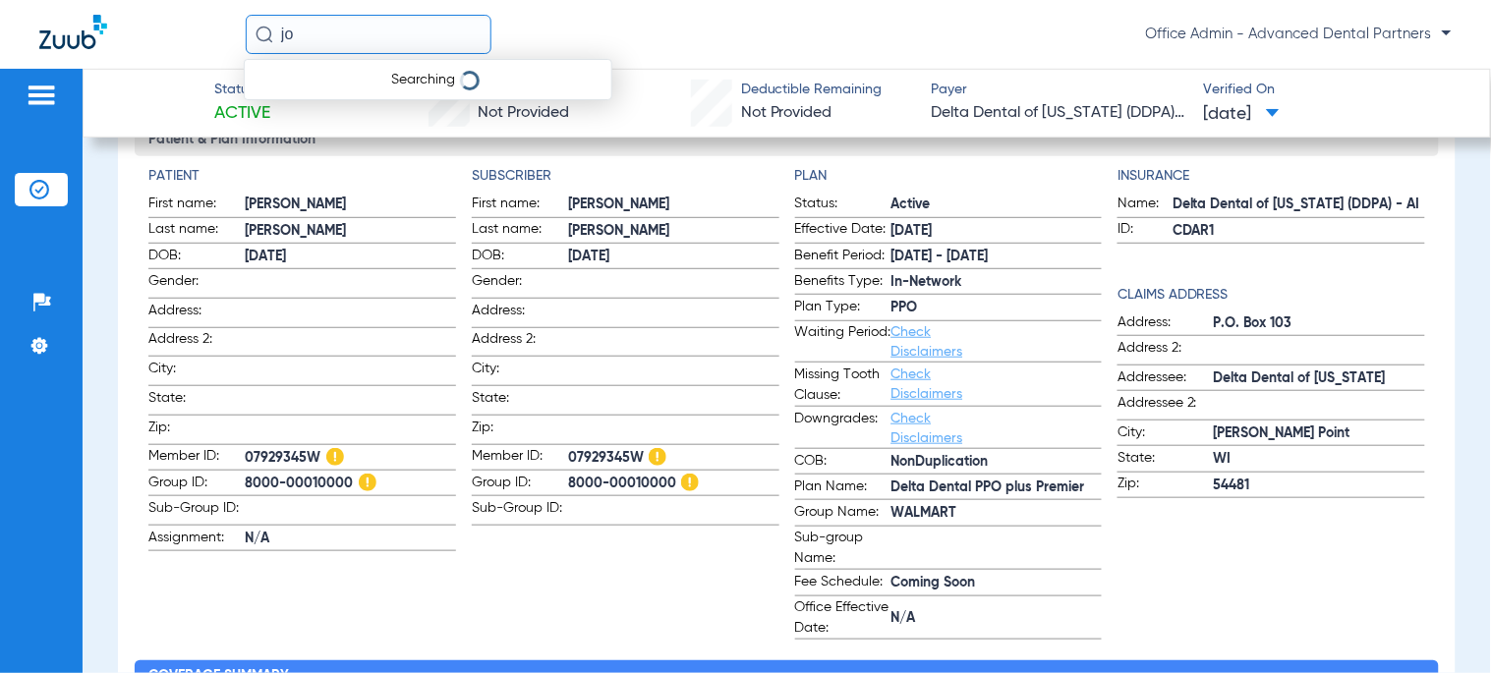
type input "j"
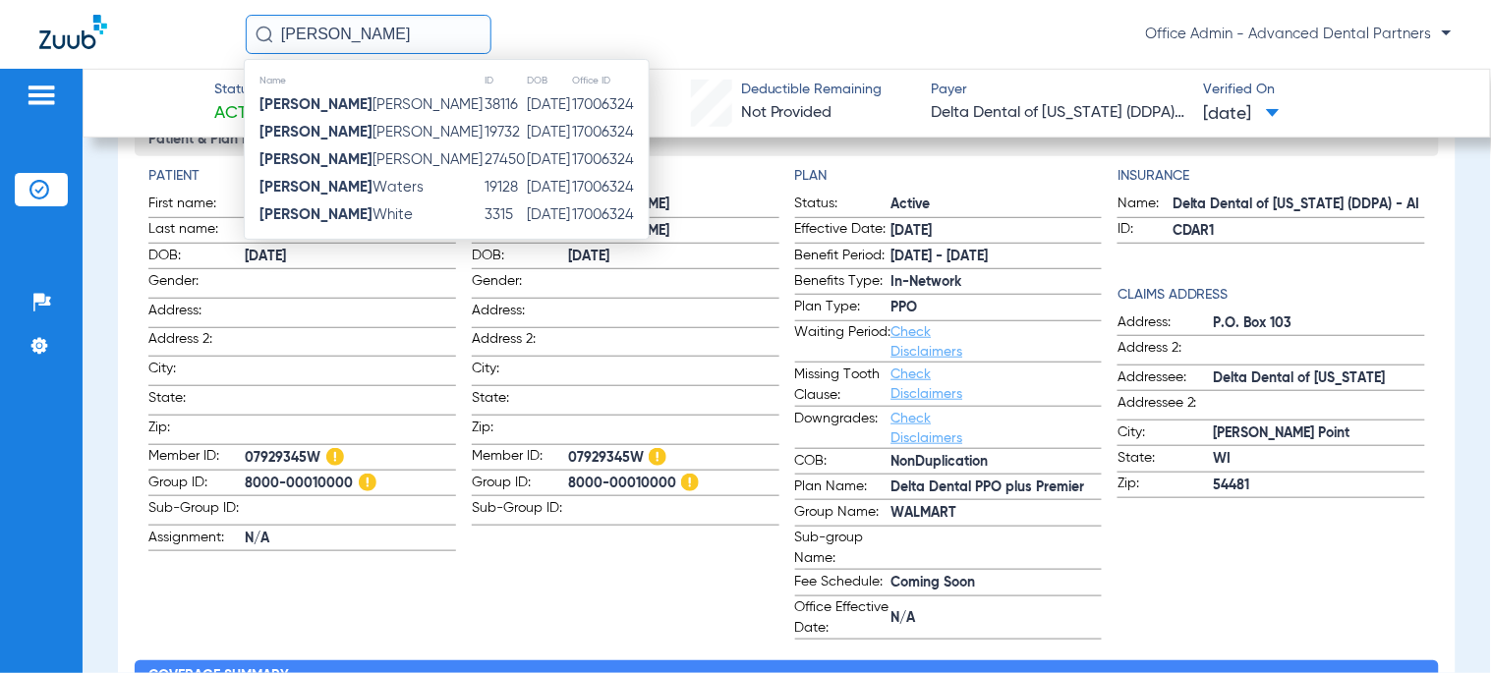
type input "[PERSON_NAME]"
click at [484, 101] on td "38116" at bounding box center [505, 105] width 42 height 28
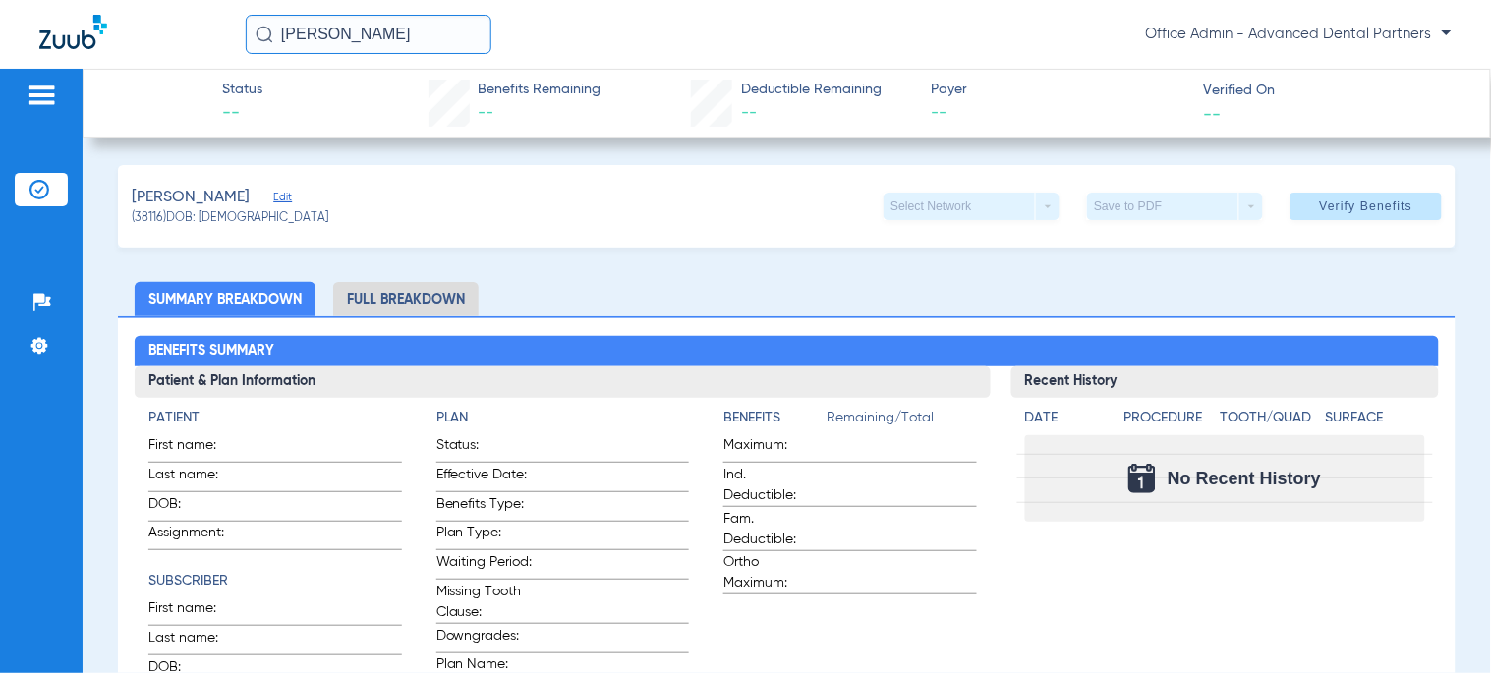
click at [376, 305] on li "Full Breakdown" at bounding box center [406, 299] width 146 height 34
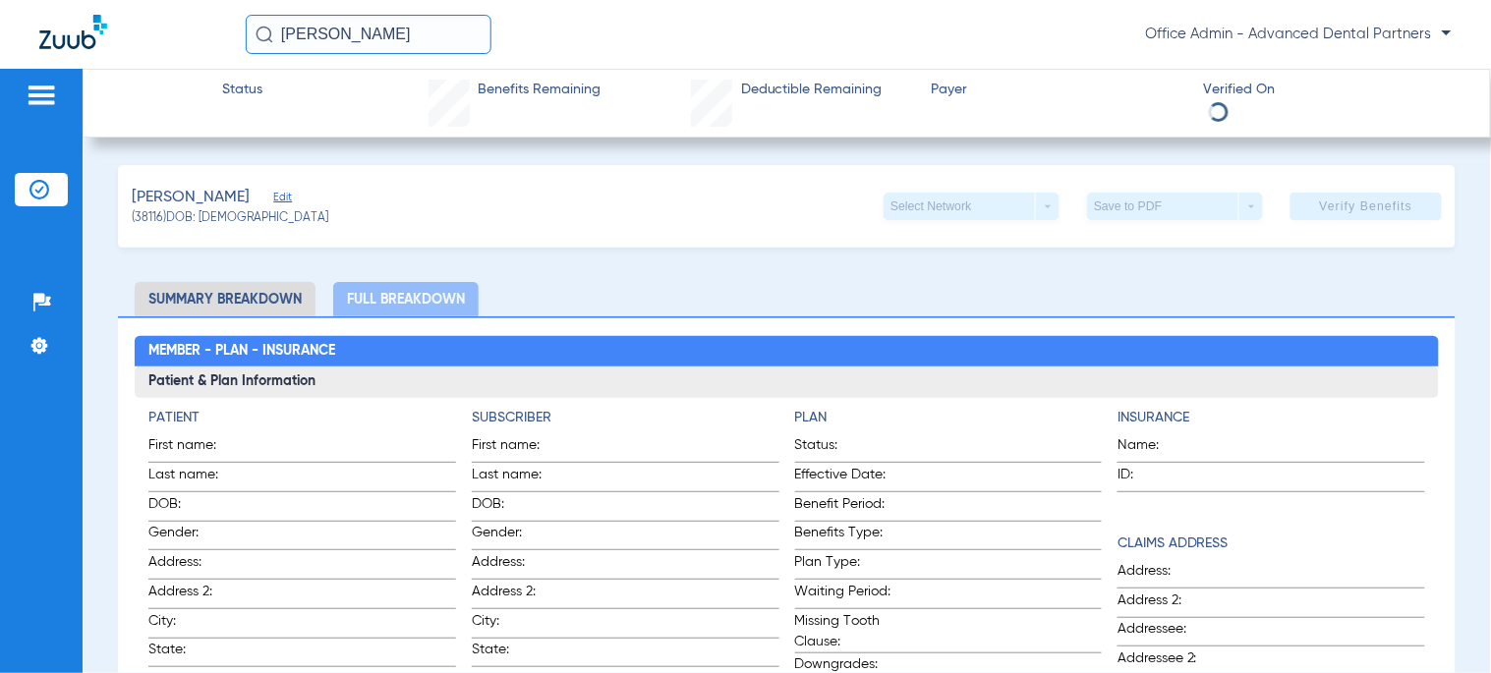
click at [978, 206] on div "Select Network arrow_drop_down" at bounding box center [972, 207] width 176 height 28
click at [193, 292] on li "Summary Breakdown" at bounding box center [225, 299] width 181 height 34
click at [250, 291] on li "Summary Breakdown" at bounding box center [225, 299] width 181 height 34
click at [227, 297] on li "Summary Breakdown" at bounding box center [225, 299] width 181 height 34
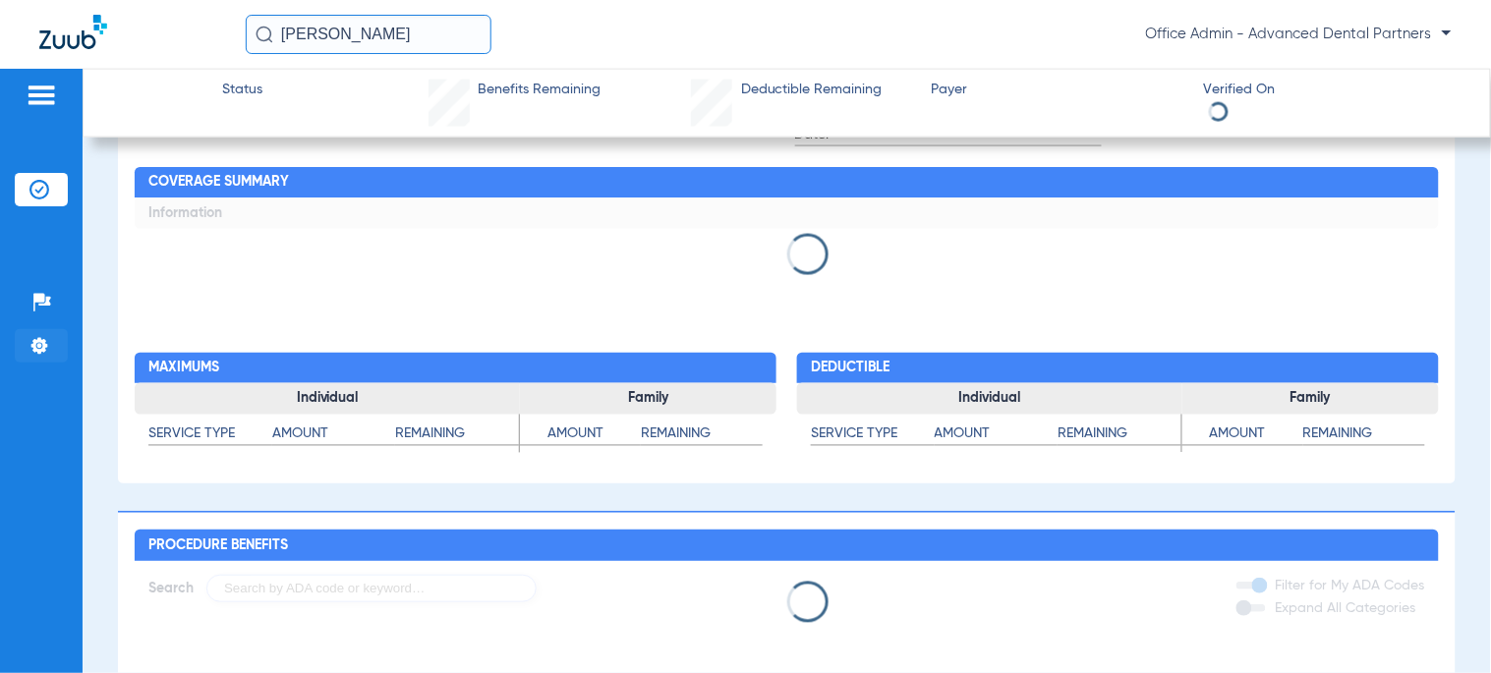
scroll to position [764, 0]
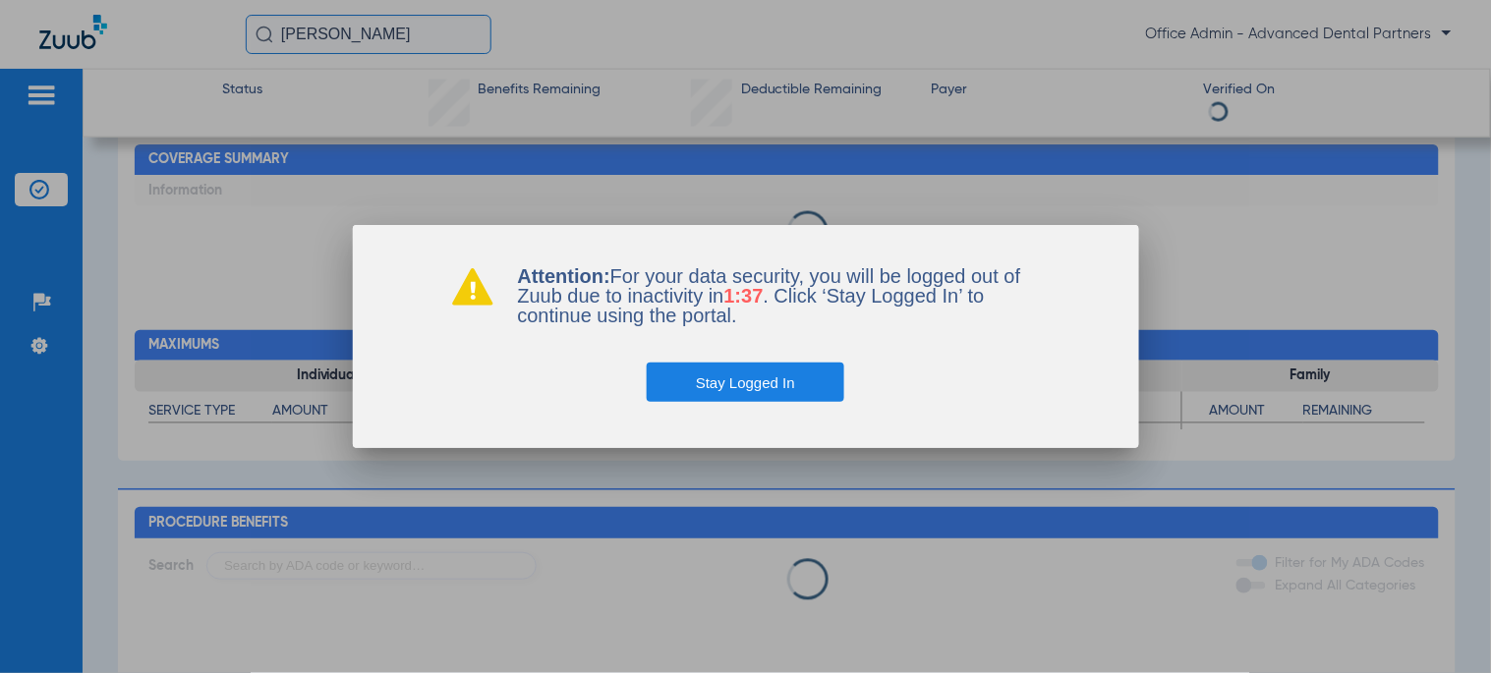
click at [708, 377] on button "Stay Logged In" at bounding box center [746, 382] width 198 height 39
